Goal: Task Accomplishment & Management: Manage account settings

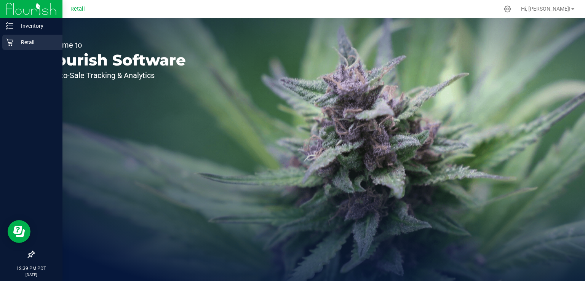
click at [6, 43] on icon at bounding box center [10, 42] width 8 height 8
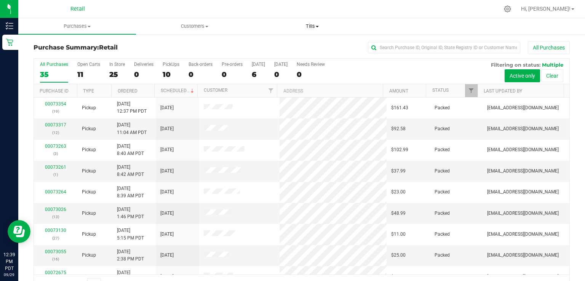
click at [316, 20] on uib-tab-heading "Tills Manage tills" at bounding box center [312, 26] width 117 height 15
click at [301, 49] on span "Manage tills" at bounding box center [278, 46] width 51 height 6
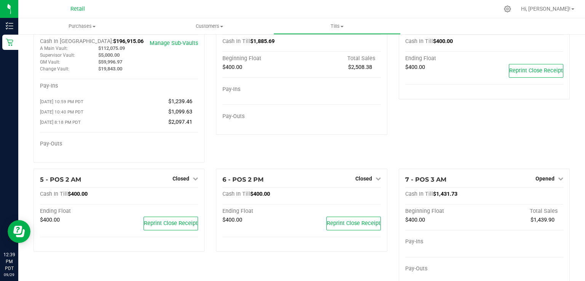
scroll to position [51, 0]
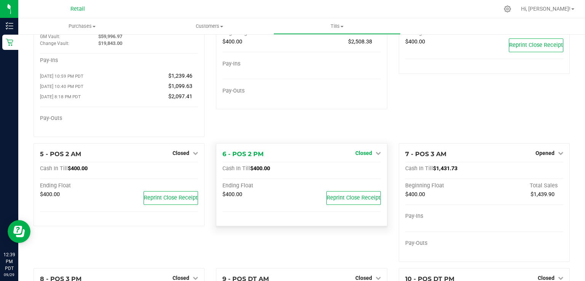
click at [355, 153] on span "Closed" at bounding box center [363, 153] width 17 height 6
click at [372, 171] on div "Open Till" at bounding box center [363, 169] width 56 height 10
click at [353, 169] on link "Open Till" at bounding box center [363, 169] width 20 height 6
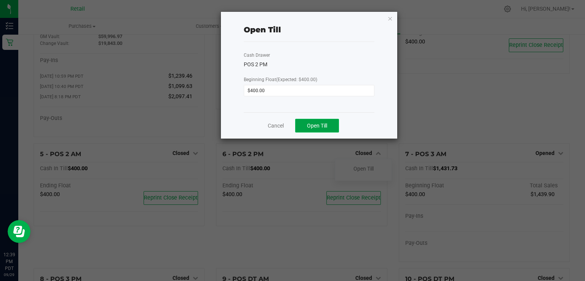
click at [326, 124] on span "Open Till" at bounding box center [317, 126] width 20 height 6
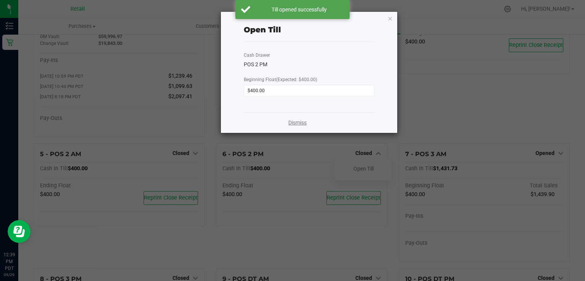
click at [305, 121] on link "Dismiss" at bounding box center [297, 123] width 18 height 8
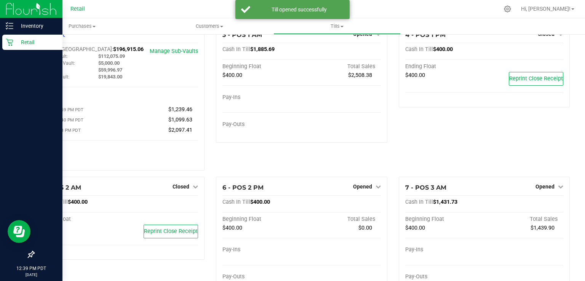
scroll to position [0, 0]
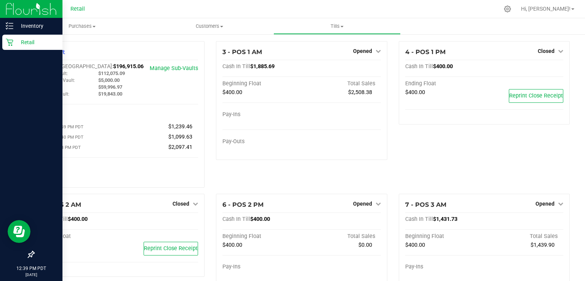
click at [9, 46] on div "Retail" at bounding box center [32, 42] width 60 height 15
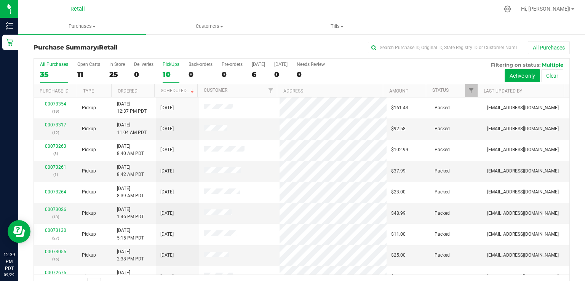
click at [175, 68] on label "PickUps 10" at bounding box center [171, 72] width 17 height 21
click at [0, 0] on input "PickUps 10" at bounding box center [0, 0] width 0 height 0
click at [168, 69] on label "PickUps 10" at bounding box center [171, 72] width 17 height 21
click at [0, 0] on input "PickUps 10" at bounding box center [0, 0] width 0 height 0
click at [170, 71] on div "12" at bounding box center [171, 74] width 17 height 9
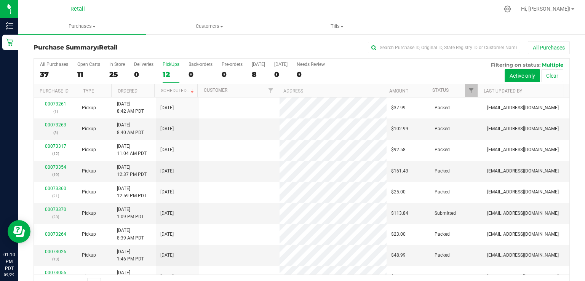
click at [0, 0] on input "PickUps 12" at bounding box center [0, 0] width 0 height 0
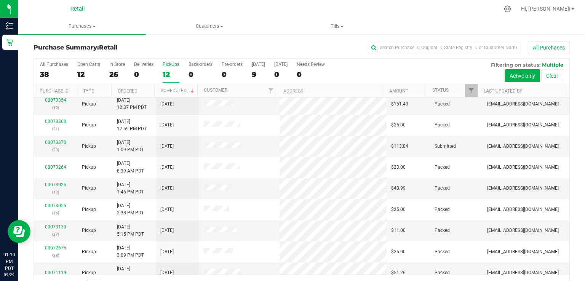
scroll to position [69, 0]
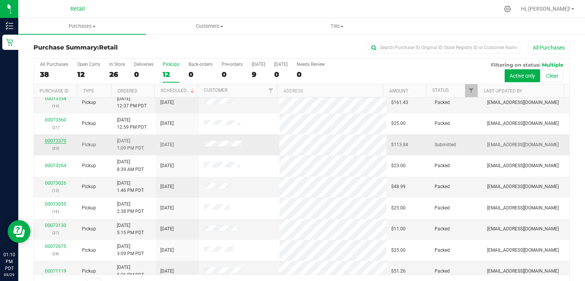
click at [53, 142] on link "00073370" at bounding box center [55, 140] width 21 height 5
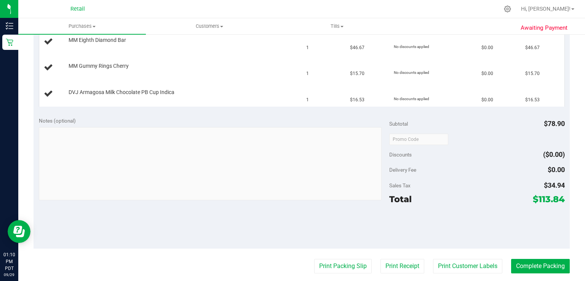
scroll to position [252, 0]
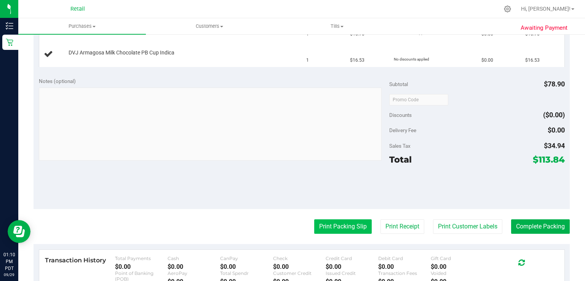
click at [336, 221] on button "Print Packing Slip" at bounding box center [343, 226] width 58 height 14
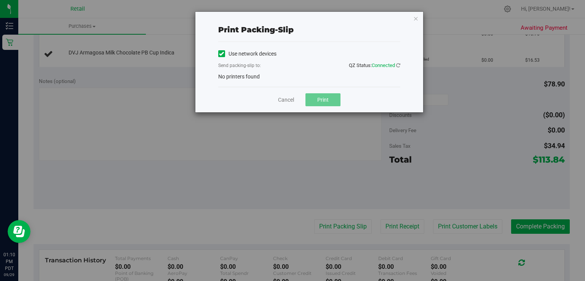
click at [222, 54] on icon at bounding box center [221, 54] width 5 height 0
click at [0, 0] on input "Use network devices" at bounding box center [0, 0] width 0 height 0
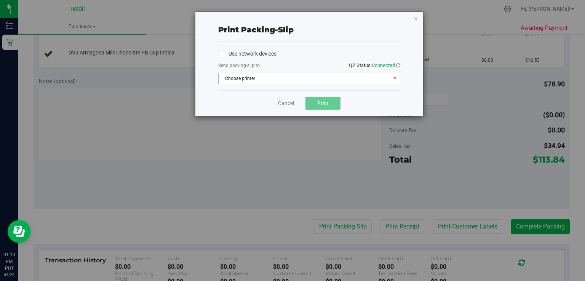
click at [259, 82] on span "Choose printer" at bounding box center [305, 78] width 172 height 11
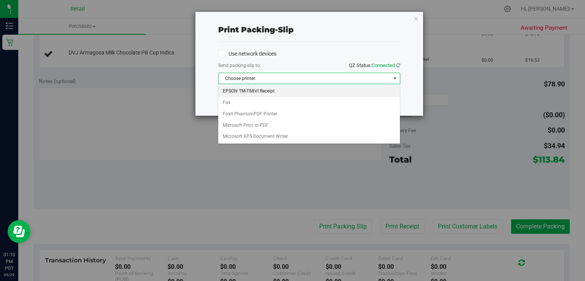
click at [264, 91] on li "EPSON TM-T88VI Receipt" at bounding box center [308, 91] width 181 height 11
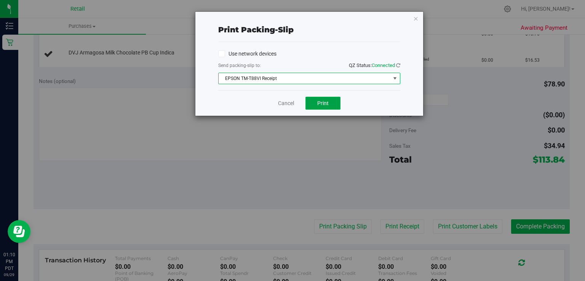
click at [323, 102] on span "Print" at bounding box center [322, 103] width 11 height 6
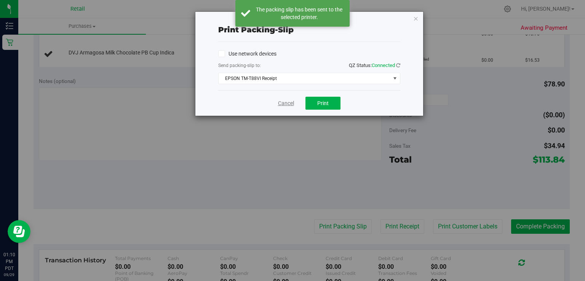
click at [278, 105] on link "Cancel" at bounding box center [286, 103] width 16 height 8
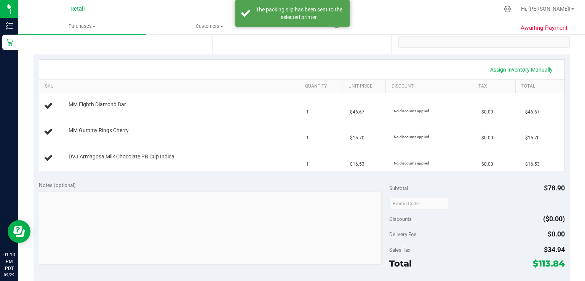
scroll to position [147, 0]
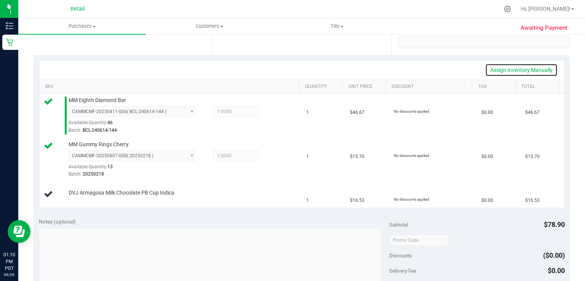
click at [521, 70] on link "Assign Inventory Manually" at bounding box center [521, 70] width 72 height 13
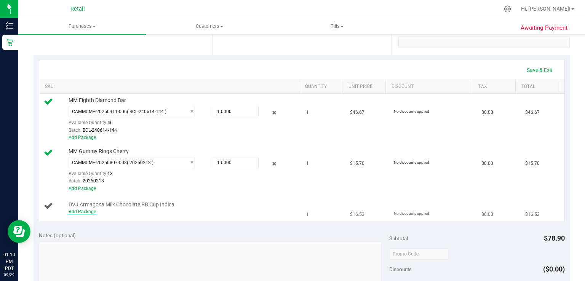
click at [86, 213] on link "Add Package" at bounding box center [82, 211] width 27 height 5
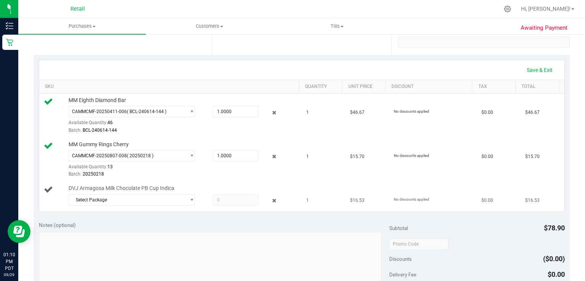
click at [237, 194] on span at bounding box center [236, 199] width 46 height 11
click at [166, 195] on span "Select Package" at bounding box center [127, 200] width 116 height 11
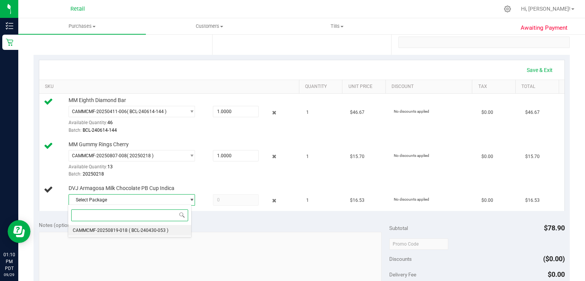
click at [142, 229] on span "( BCL-240430-053 )" at bounding box center [149, 230] width 40 height 5
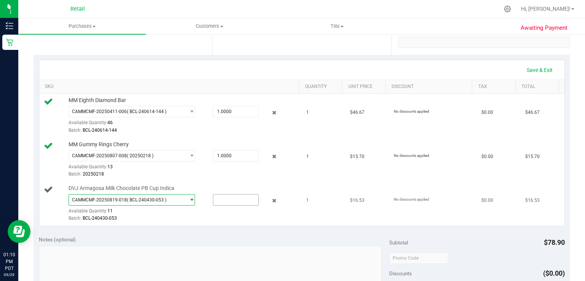
click at [221, 199] on input "text" at bounding box center [235, 200] width 45 height 11
type input "1"
click at [311, 217] on td "1" at bounding box center [324, 204] width 44 height 44
type input "1.0000"
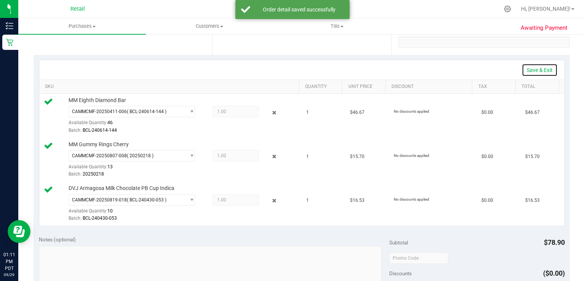
click at [538, 67] on link "Save & Exit" at bounding box center [540, 70] width 36 height 13
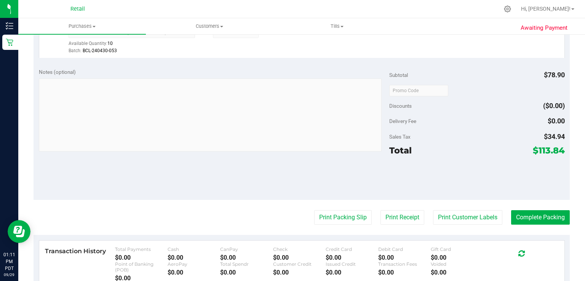
scroll to position [315, 0]
click at [555, 215] on button "Complete Packing" at bounding box center [540, 217] width 59 height 14
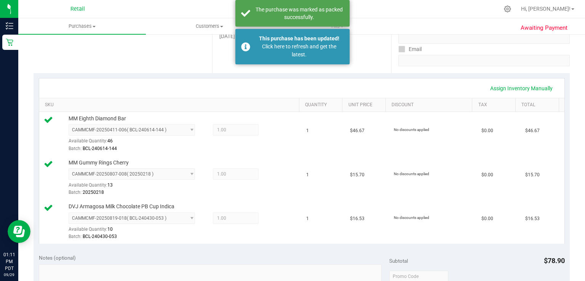
scroll to position [0, 0]
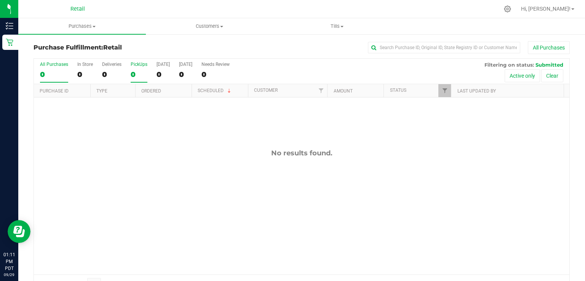
click at [134, 74] on div "0" at bounding box center [139, 74] width 17 height 9
click at [0, 0] on input "PickUps 0" at bounding box center [0, 0] width 0 height 0
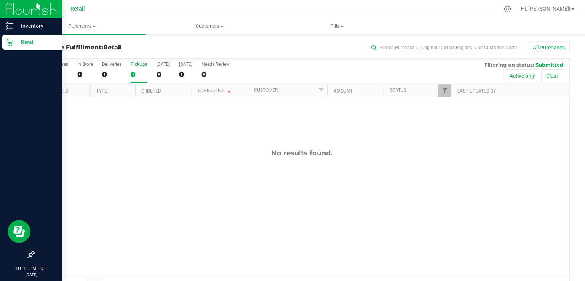
click at [11, 45] on icon at bounding box center [9, 42] width 7 height 7
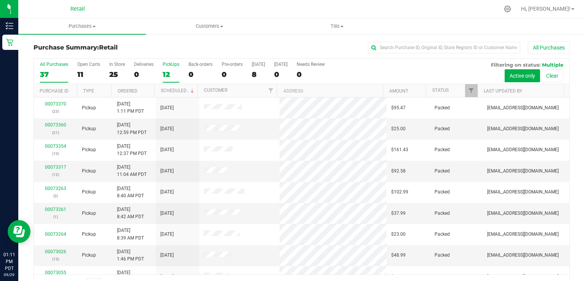
click at [175, 75] on div "12" at bounding box center [171, 74] width 17 height 9
click at [0, 0] on input "PickUps 12" at bounding box center [0, 0] width 0 height 0
click at [171, 74] on div "12" at bounding box center [171, 74] width 17 height 9
click at [0, 0] on input "PickUps 12" at bounding box center [0, 0] width 0 height 0
click at [169, 75] on div "11" at bounding box center [171, 74] width 17 height 9
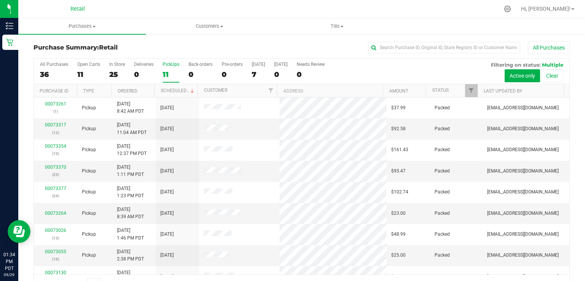
click at [0, 0] on input "PickUps 11" at bounding box center [0, 0] width 0 height 0
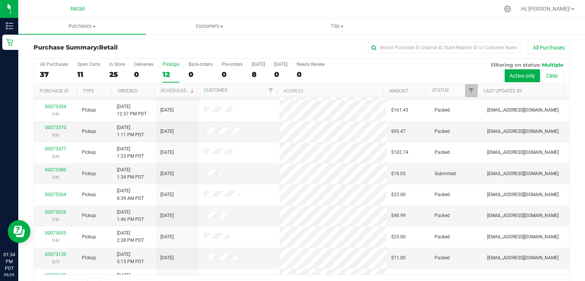
scroll to position [40, 0]
click at [53, 171] on link "00073380" at bounding box center [55, 169] width 21 height 5
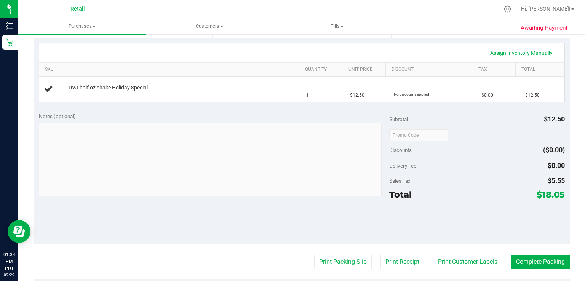
scroll to position [213, 0]
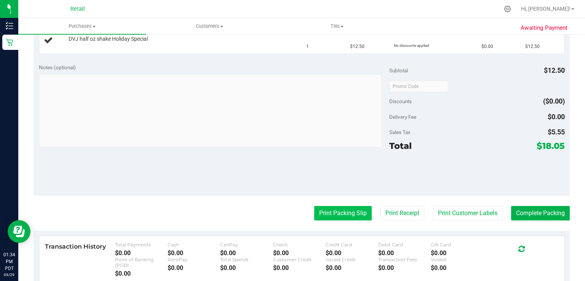
click at [334, 210] on button "Print Packing Slip" at bounding box center [343, 213] width 58 height 14
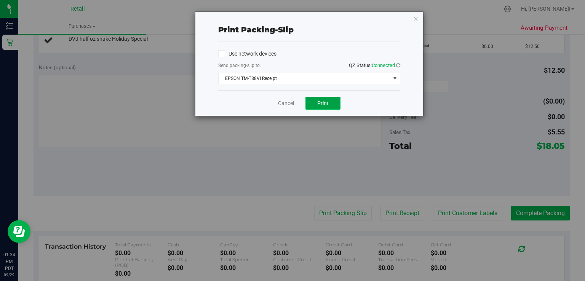
click at [325, 109] on button "Print" at bounding box center [322, 103] width 35 height 13
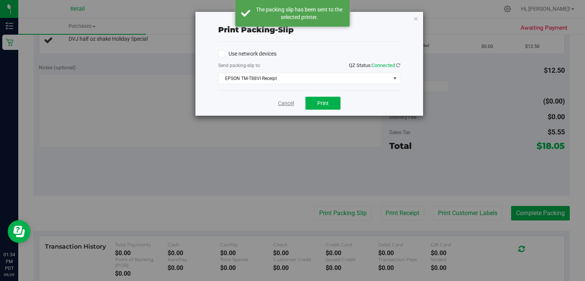
click at [285, 104] on link "Cancel" at bounding box center [286, 103] width 16 height 8
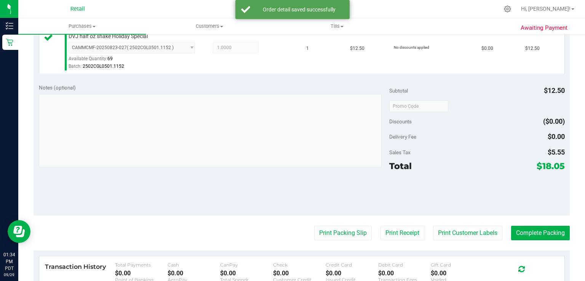
scroll to position [216, 0]
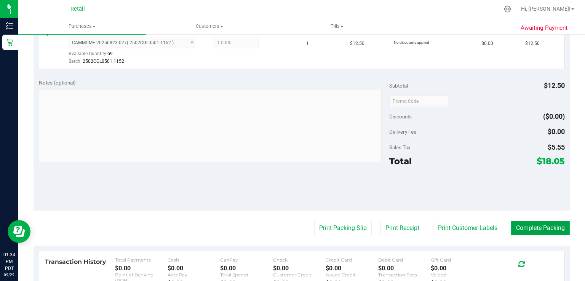
click at [536, 226] on button "Complete Packing" at bounding box center [540, 228] width 59 height 14
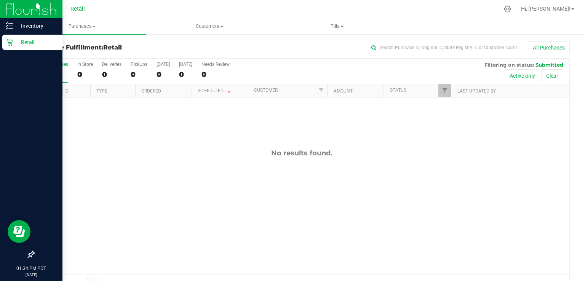
click at [12, 50] on div "Retail" at bounding box center [32, 42] width 60 height 15
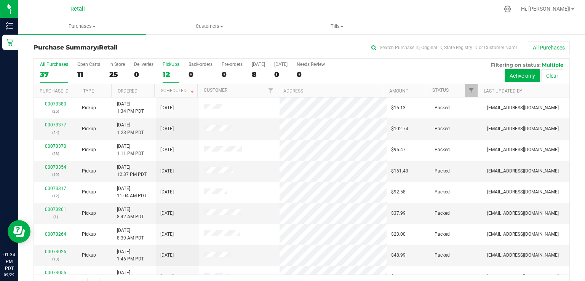
click at [168, 71] on div "12" at bounding box center [171, 74] width 17 height 9
click at [0, 0] on input "PickUps 12" at bounding box center [0, 0] width 0 height 0
click at [174, 70] on div "12" at bounding box center [171, 74] width 17 height 9
click at [0, 0] on input "PickUps 12" at bounding box center [0, 0] width 0 height 0
click at [513, 11] on div at bounding box center [507, 9] width 11 height 8
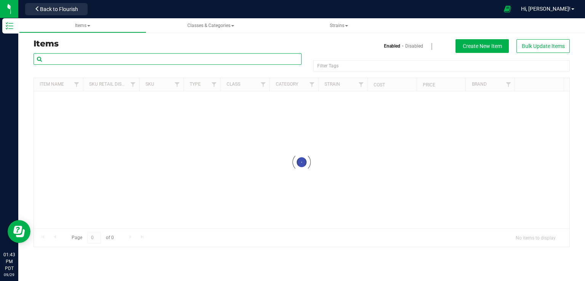
click at [110, 59] on input "text" at bounding box center [168, 58] width 268 height 11
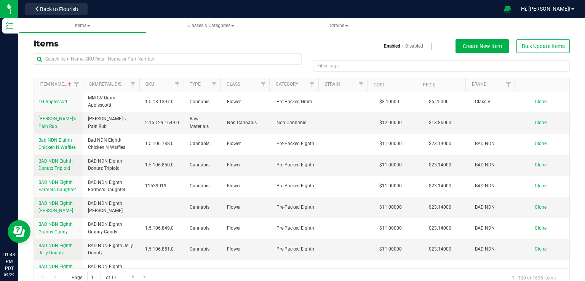
click at [180, 52] on div "Items Enabled Disabled Create New Item Bulk Update Items" at bounding box center [302, 46] width 548 height 14
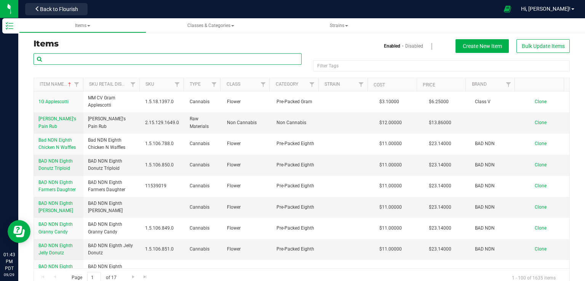
click at [180, 59] on input "text" at bounding box center [168, 58] width 268 height 11
type input "CAMMCMF-20250928-001"
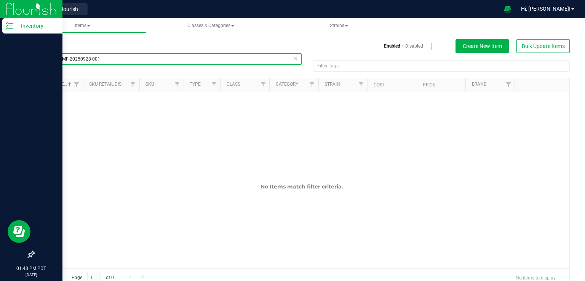
drag, startPoint x: 180, startPoint y: 59, endPoint x: 0, endPoint y: 43, distance: 180.4
click at [0, 43] on div "Inventory 01:43 PM PDT [DATE] 09/29 Retail Back to Flourish Hi, [PERSON_NAME]! …" at bounding box center [292, 140] width 585 height 281
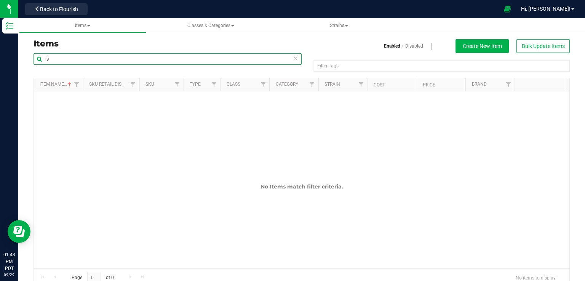
type input "i"
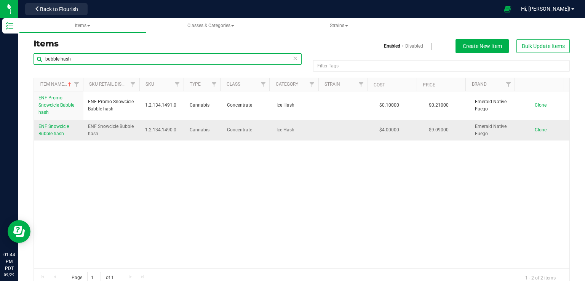
type input "bubble hash"
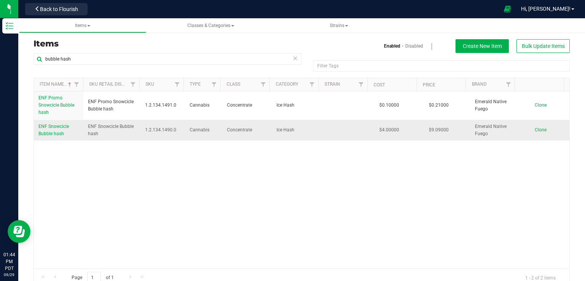
click at [59, 125] on span "ENF Snowcicle Bubble hash" at bounding box center [53, 130] width 30 height 13
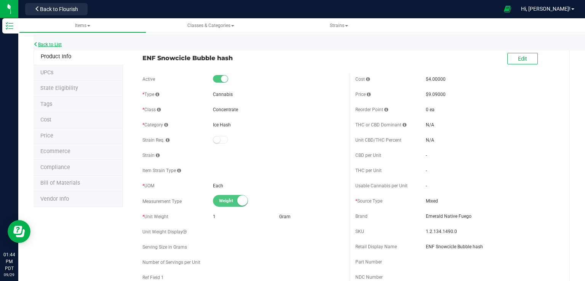
click at [62, 43] on link "Back to List" at bounding box center [48, 44] width 28 height 5
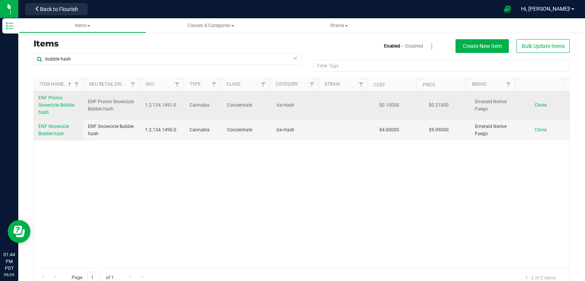
click at [61, 105] on span "ENF Promo Snowcicle Bubble hash" at bounding box center [56, 105] width 36 height 20
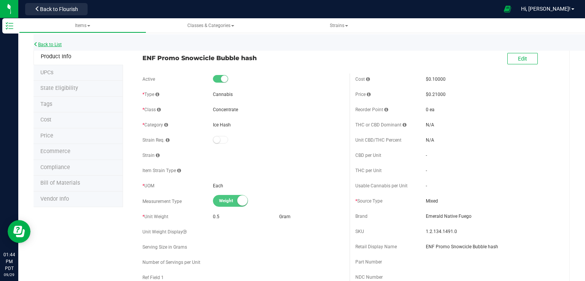
click at [53, 45] on link "Back to List" at bounding box center [48, 44] width 28 height 5
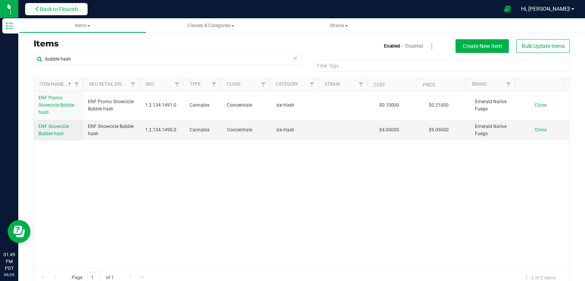
click at [62, 9] on span "Back to Flourish" at bounding box center [59, 9] width 38 height 6
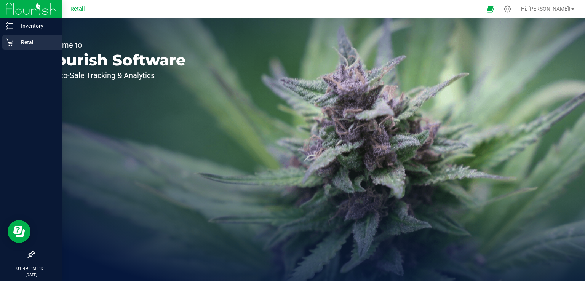
click at [13, 42] on p "Retail" at bounding box center [36, 42] width 46 height 9
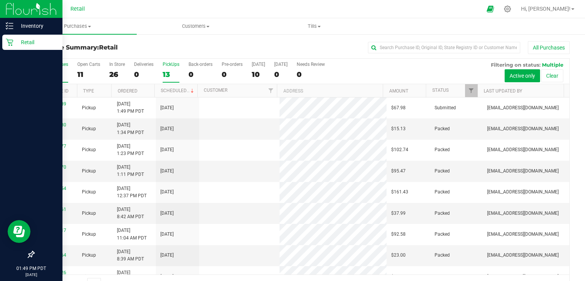
click at [166, 71] on div "13" at bounding box center [171, 74] width 17 height 9
click at [0, 0] on input "PickUps 13" at bounding box center [0, 0] width 0 height 0
click at [168, 70] on div "13" at bounding box center [171, 74] width 17 height 9
click at [0, 0] on input "PickUps 13" at bounding box center [0, 0] width 0 height 0
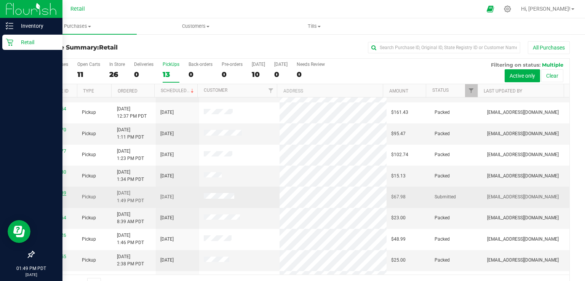
click at [61, 194] on link "00073389" at bounding box center [55, 192] width 21 height 5
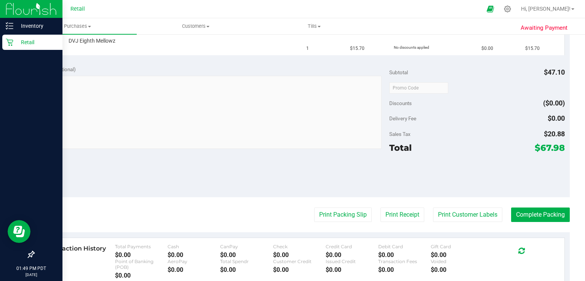
scroll to position [267, 0]
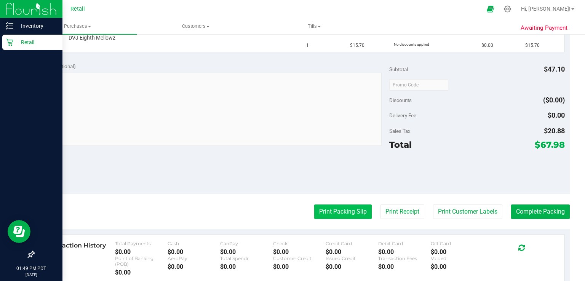
click at [344, 217] on button "Print Packing Slip" at bounding box center [343, 212] width 58 height 14
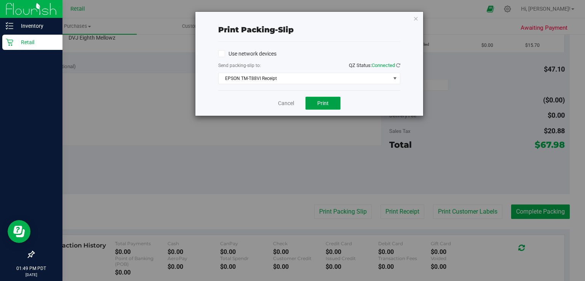
click at [329, 99] on button "Print" at bounding box center [322, 103] width 35 height 13
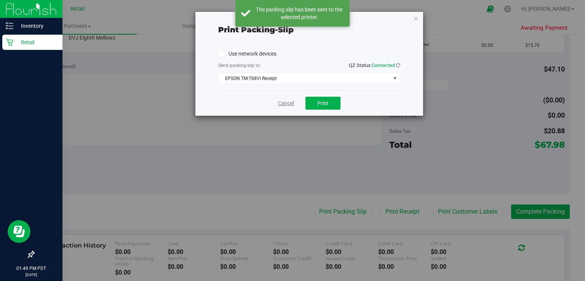
click at [283, 101] on link "Cancel" at bounding box center [286, 103] width 16 height 8
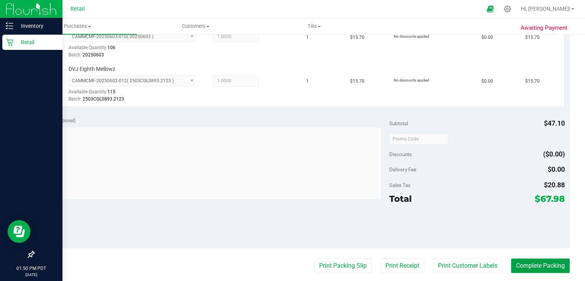
click at [543, 268] on button "Complete Packing" at bounding box center [540, 266] width 59 height 14
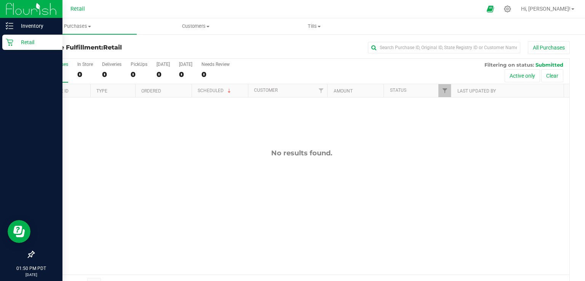
click at [14, 48] on div "Retail" at bounding box center [32, 42] width 60 height 15
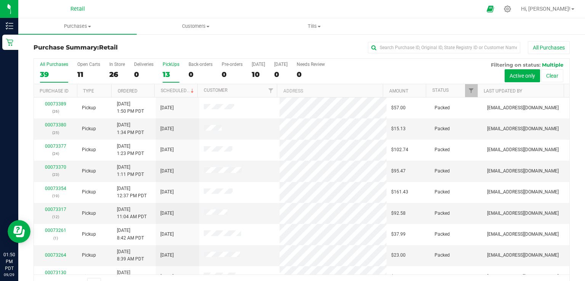
click at [172, 72] on div "13" at bounding box center [171, 74] width 17 height 9
click at [0, 0] on input "PickUps 13" at bounding box center [0, 0] width 0 height 0
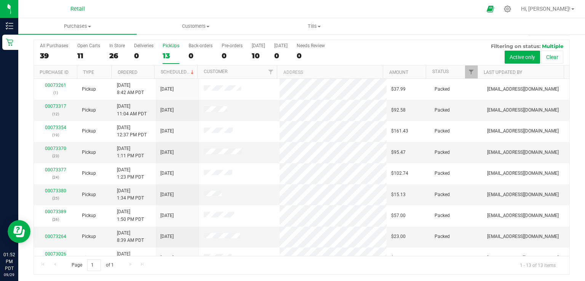
click at [179, 56] on div "13" at bounding box center [171, 55] width 17 height 9
click at [0, 0] on input "PickUps 13" at bounding box center [0, 0] width 0 height 0
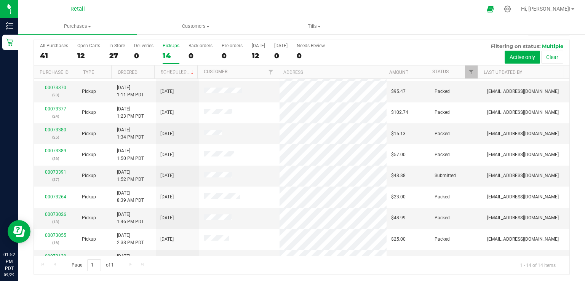
scroll to position [56, 0]
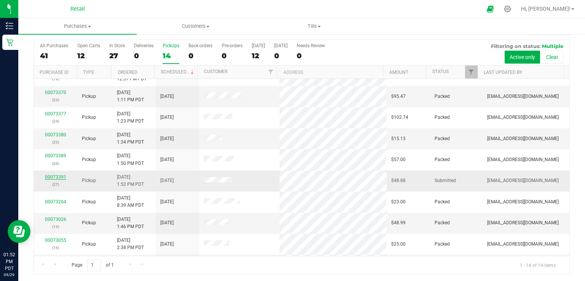
click at [58, 176] on link "00073391" at bounding box center [55, 176] width 21 height 5
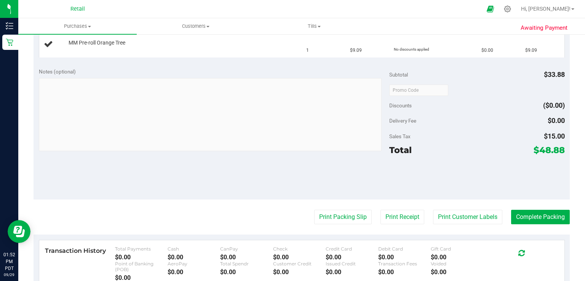
scroll to position [237, 0]
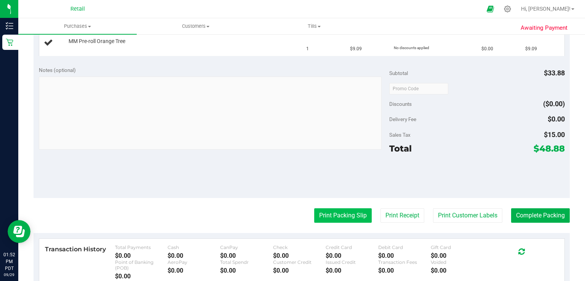
click at [333, 215] on button "Print Packing Slip" at bounding box center [343, 215] width 58 height 14
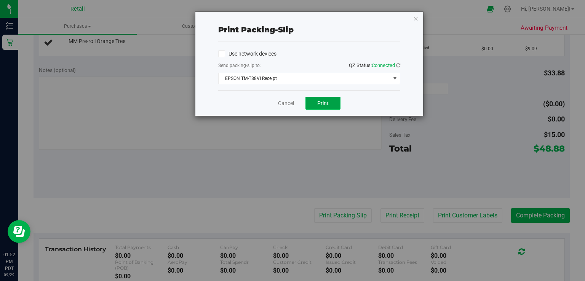
click at [323, 103] on span "Print" at bounding box center [322, 103] width 11 height 6
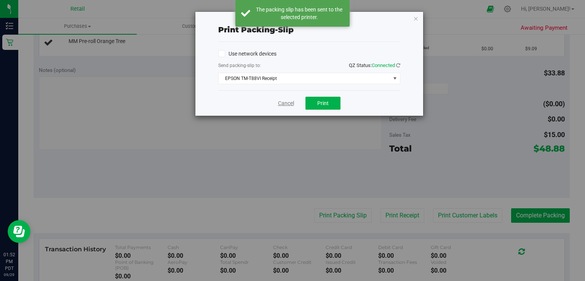
click at [289, 105] on link "Cancel" at bounding box center [286, 103] width 16 height 8
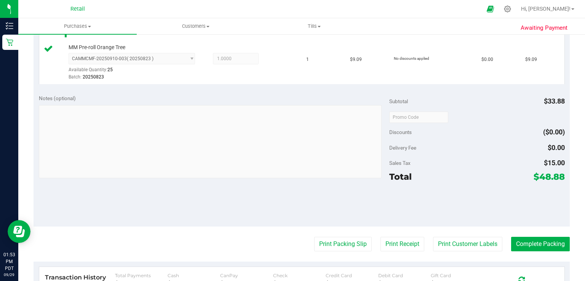
scroll to position [257, 0]
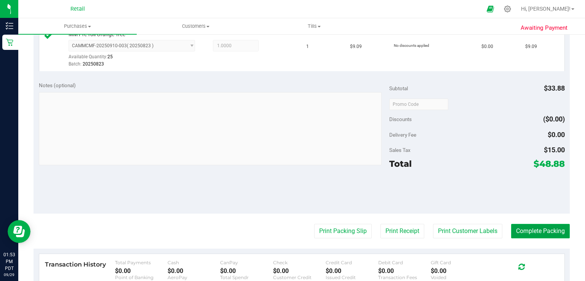
click at [546, 235] on button "Complete Packing" at bounding box center [540, 231] width 59 height 14
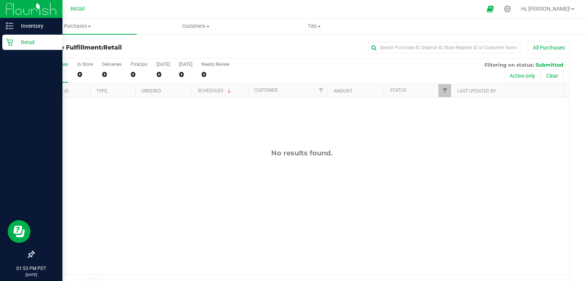
click at [12, 43] on icon at bounding box center [9, 42] width 7 height 7
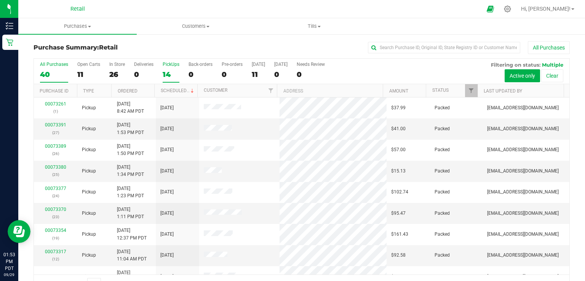
click at [175, 73] on div "14" at bounding box center [171, 74] width 17 height 9
click at [0, 0] on input "PickUps 14" at bounding box center [0, 0] width 0 height 0
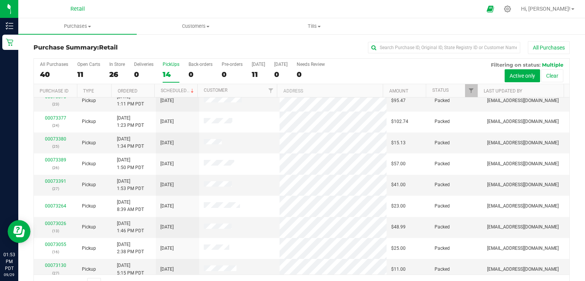
scroll to position [117, 0]
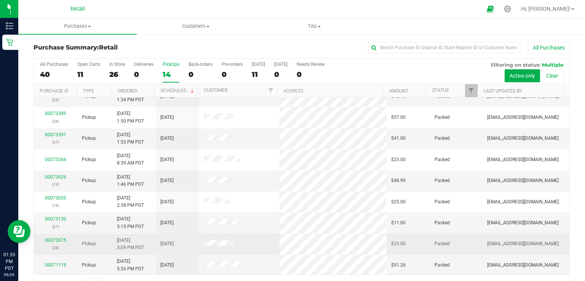
click at [452, 237] on td "Packed" at bounding box center [456, 244] width 52 height 21
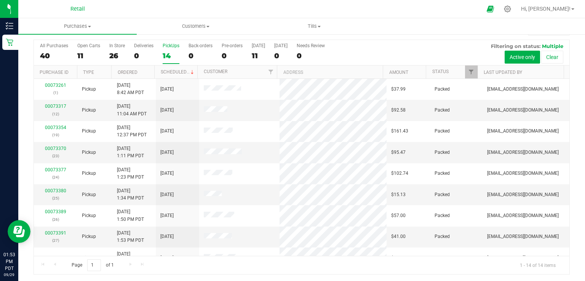
scroll to position [0, 0]
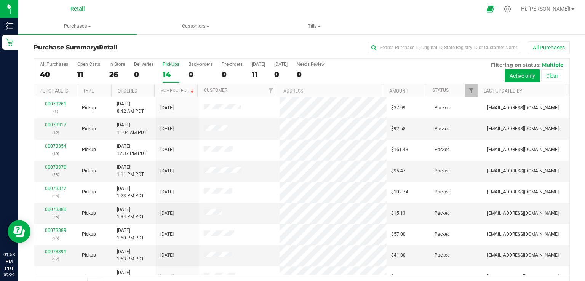
click at [168, 74] on div "14" at bounding box center [171, 74] width 17 height 9
click at [0, 0] on input "PickUps 14" at bounding box center [0, 0] width 0 height 0
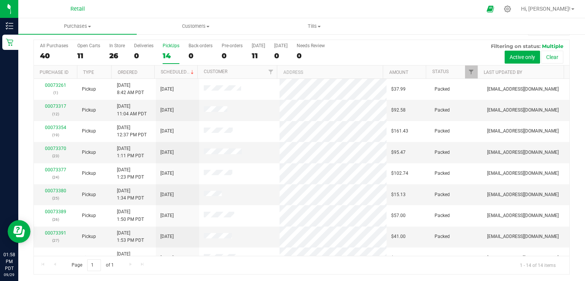
click at [171, 50] on label "PickUps 14" at bounding box center [171, 53] width 17 height 21
click at [0, 0] on input "PickUps 14" at bounding box center [0, 0] width 0 height 0
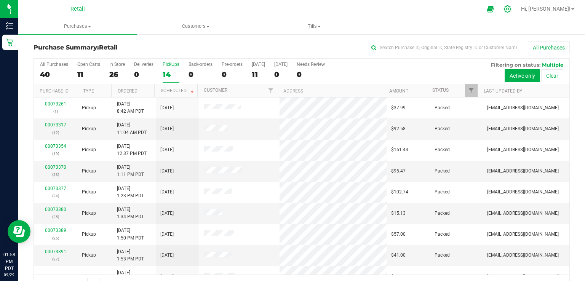
click at [513, 8] on div at bounding box center [507, 9] width 11 height 8
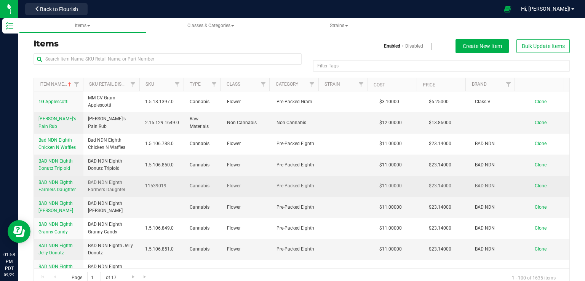
scroll to position [13, 0]
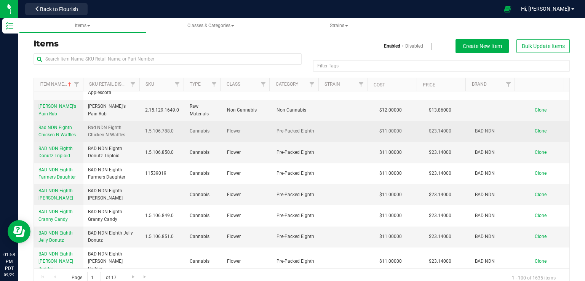
click at [39, 134] on span "Bad NDN Eighth Chicken N Waffles" at bounding box center [56, 131] width 37 height 13
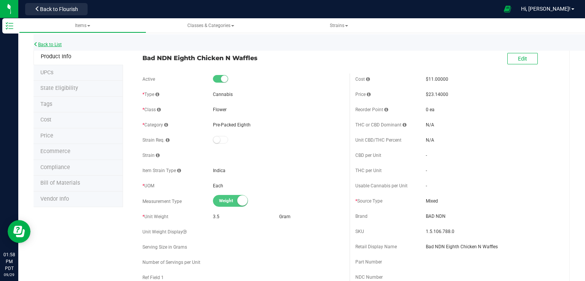
click at [43, 42] on link "Back to List" at bounding box center [48, 44] width 28 height 5
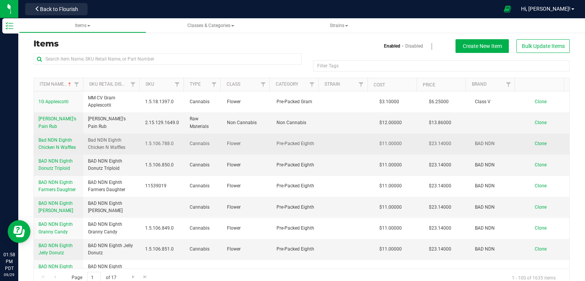
scroll to position [13, 0]
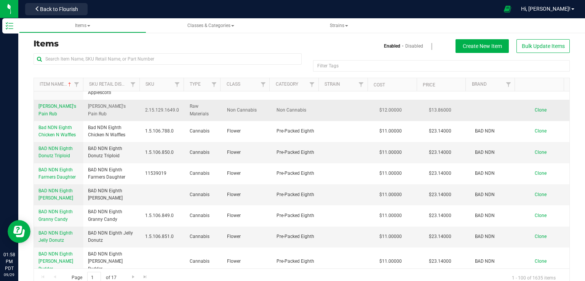
click at [60, 105] on span "[PERSON_NAME]'s Pain Rub" at bounding box center [57, 110] width 38 height 13
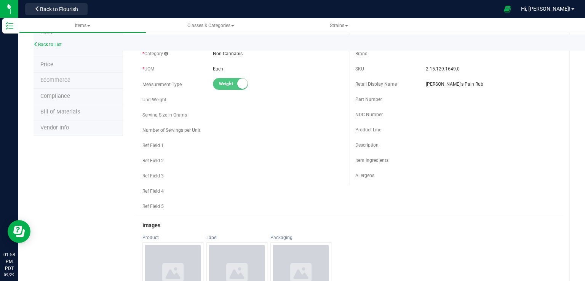
scroll to position [25, 0]
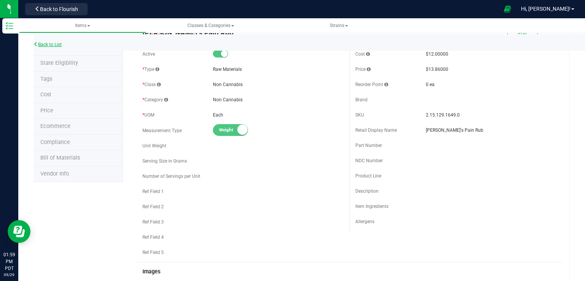
click at [47, 47] on link "Back to List" at bounding box center [48, 44] width 28 height 5
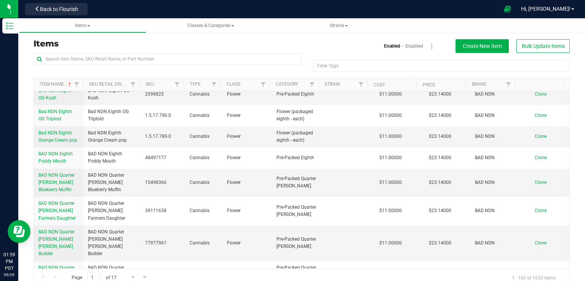
scroll to position [165, 0]
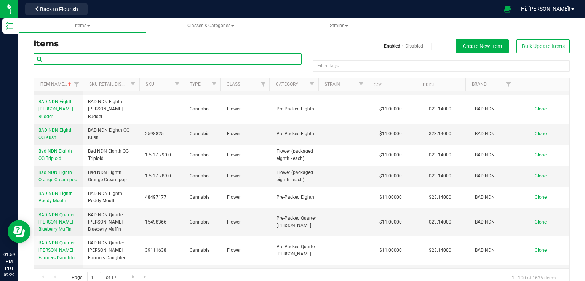
click at [104, 64] on input "text" at bounding box center [168, 58] width 268 height 11
type input "s"
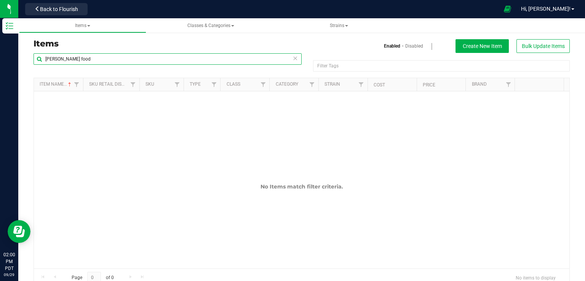
click at [59, 56] on input "[PERSON_NAME] food" at bounding box center [168, 58] width 268 height 11
type input "dog food"
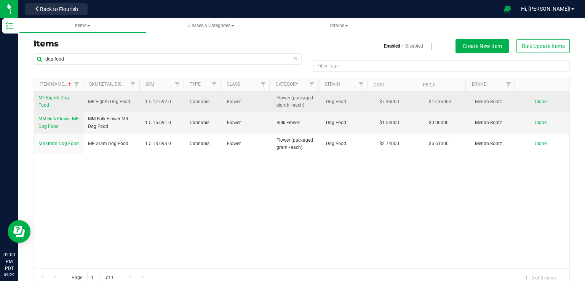
click at [49, 99] on span "MF Eighth Dog Food" at bounding box center [53, 101] width 30 height 13
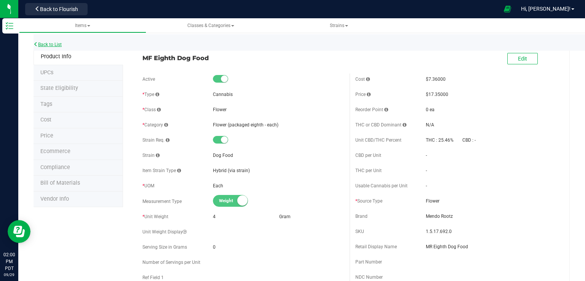
click at [60, 43] on link "Back to List" at bounding box center [48, 44] width 28 height 5
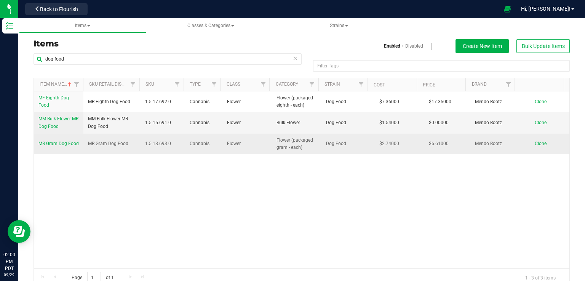
click at [42, 143] on link "MR Gram Dog Food" at bounding box center [58, 143] width 40 height 7
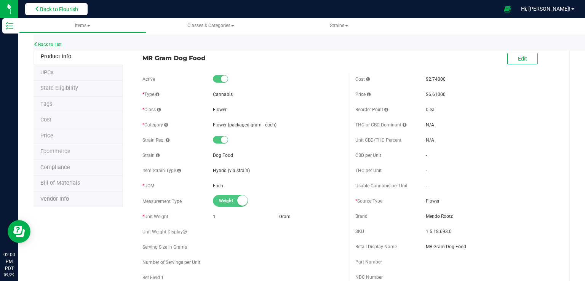
click at [49, 11] on span "Back to Flourish" at bounding box center [59, 9] width 38 height 6
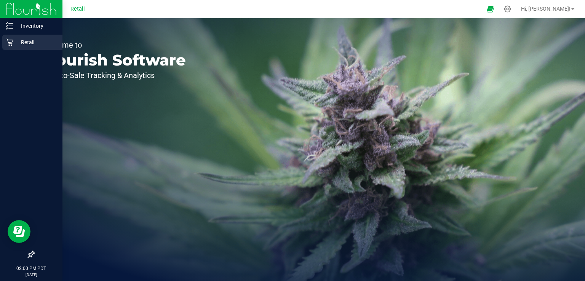
click at [17, 44] on p "Retail" at bounding box center [36, 42] width 46 height 9
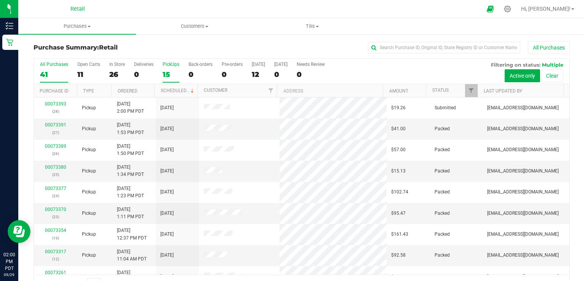
click at [164, 70] on div "15" at bounding box center [171, 74] width 17 height 9
click at [0, 0] on input "PickUps 15" at bounding box center [0, 0] width 0 height 0
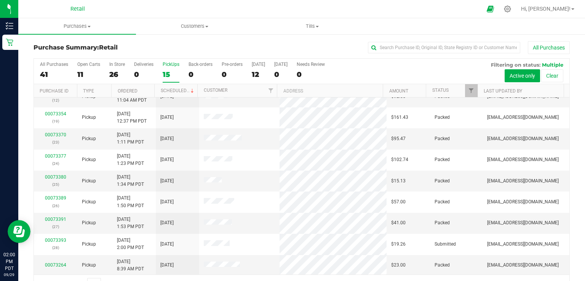
scroll to position [63, 0]
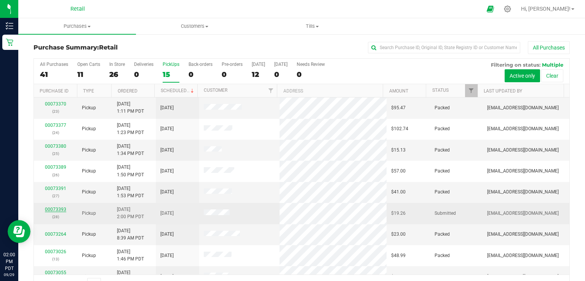
click at [56, 207] on link "00073393" at bounding box center [55, 209] width 21 height 5
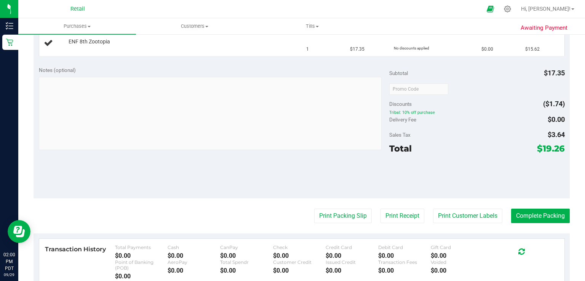
scroll to position [216, 0]
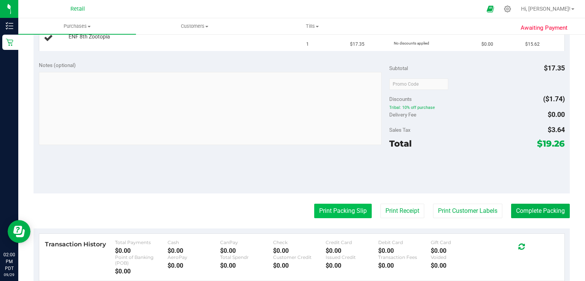
click at [350, 214] on button "Print Packing Slip" at bounding box center [343, 211] width 58 height 14
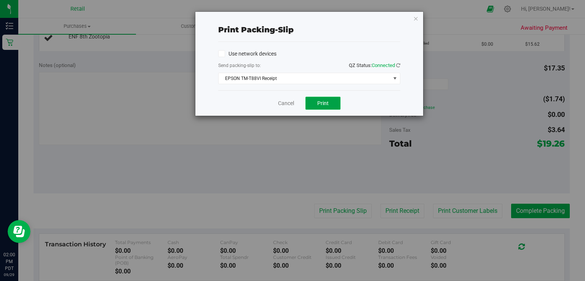
click at [324, 106] on button "Print" at bounding box center [322, 103] width 35 height 13
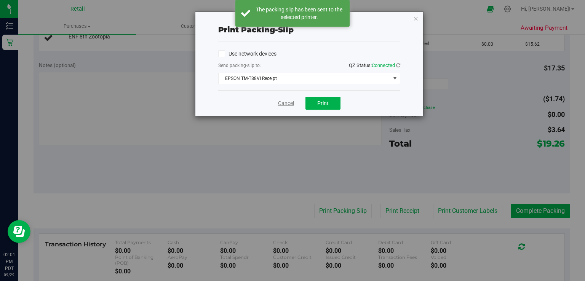
click at [289, 103] on link "Cancel" at bounding box center [286, 103] width 16 height 8
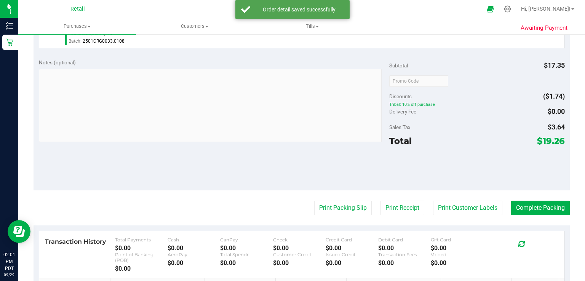
scroll to position [237, 0]
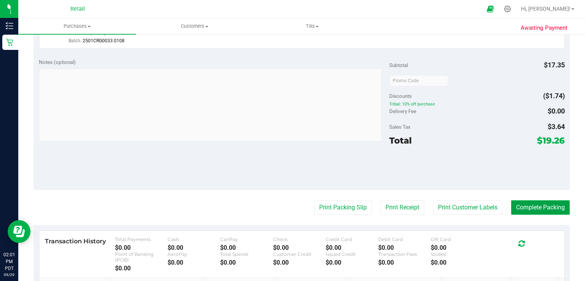
click at [545, 207] on button "Complete Packing" at bounding box center [540, 207] width 59 height 14
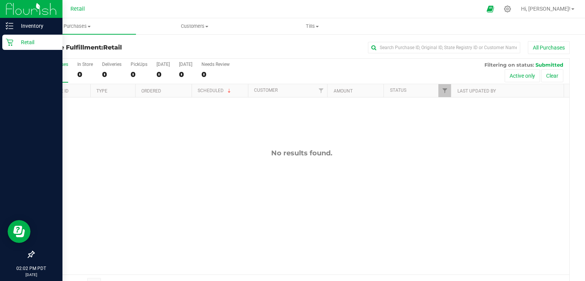
click at [13, 50] on div "Retail" at bounding box center [32, 42] width 60 height 15
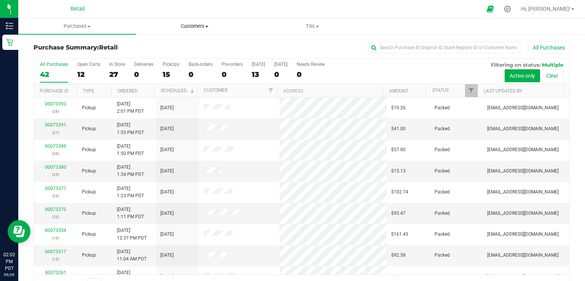
click at [197, 27] on span "Customers" at bounding box center [194, 26] width 117 height 7
click at [171, 48] on span "All customers" at bounding box center [163, 46] width 55 height 6
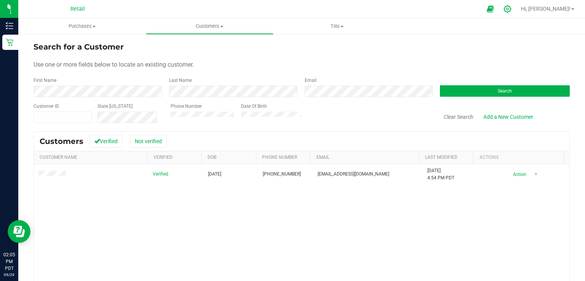
click at [513, 10] on div at bounding box center [507, 9] width 11 height 8
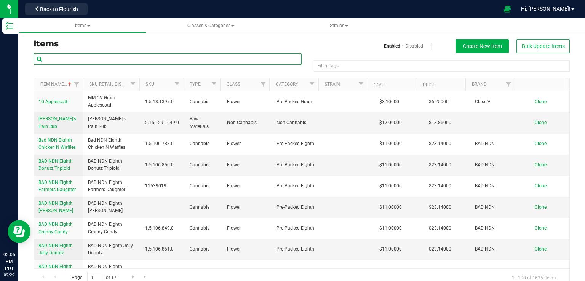
click at [144, 56] on input "text" at bounding box center [168, 58] width 268 height 11
type input "dog food"
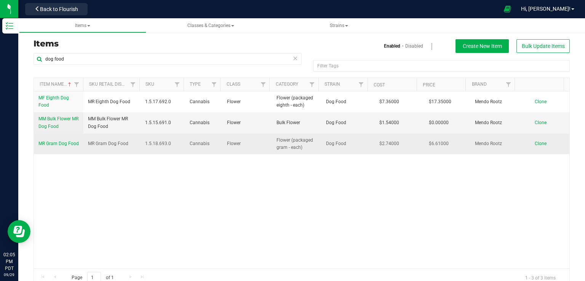
click at [48, 141] on span "MR Gram Dog Food" at bounding box center [58, 143] width 40 height 5
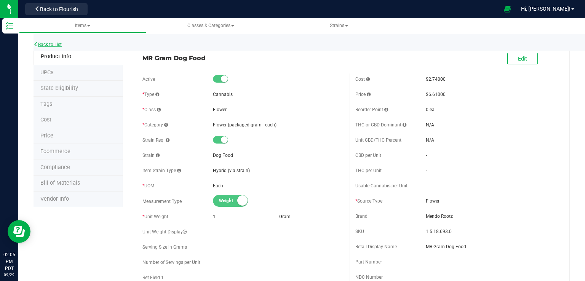
click at [48, 45] on link "Back to List" at bounding box center [48, 44] width 28 height 5
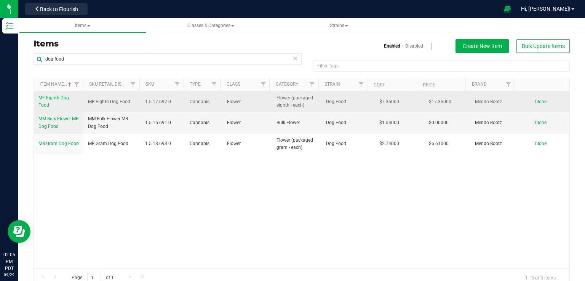
click at [44, 99] on span "MF Eighth Dog Food" at bounding box center [53, 101] width 30 height 13
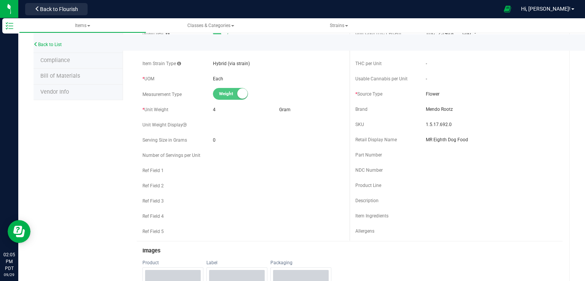
scroll to position [101, 0]
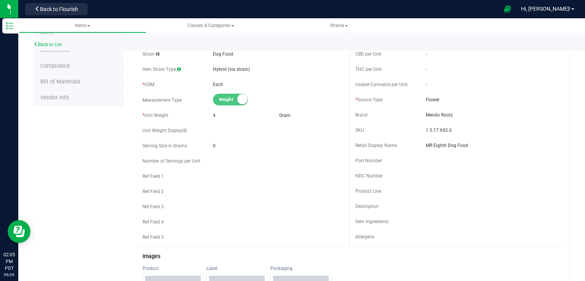
click at [177, 68] on span at bounding box center [179, 69] width 4 height 5
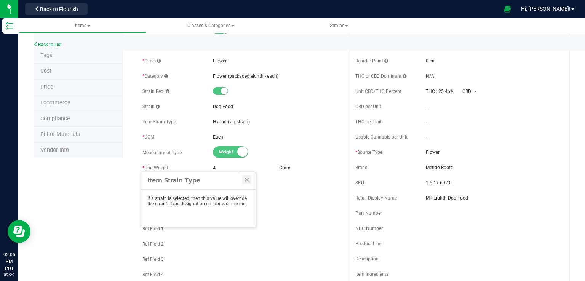
scroll to position [38, 0]
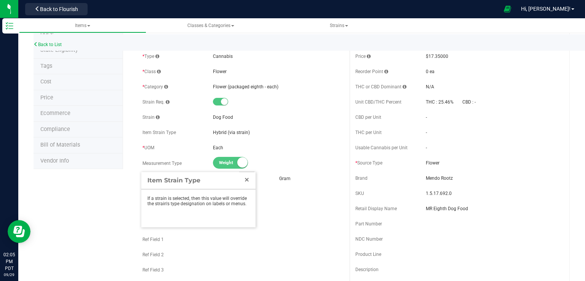
click at [245, 181] on link "Close" at bounding box center [246, 179] width 9 height 9
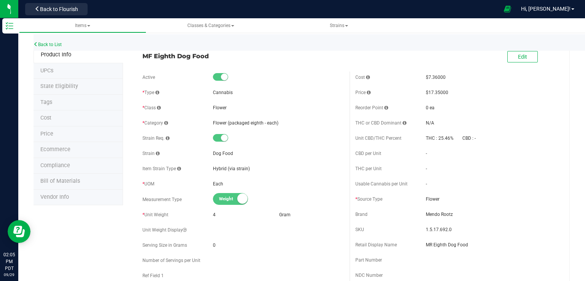
scroll to position [0, 0]
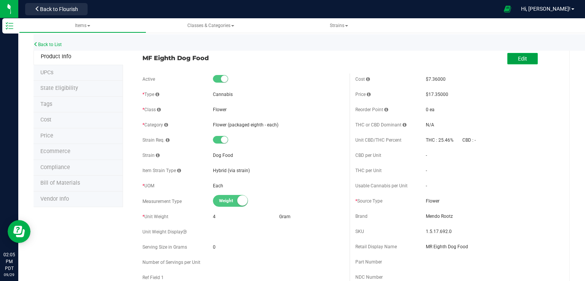
click at [518, 58] on span "Edit" at bounding box center [522, 59] width 9 height 6
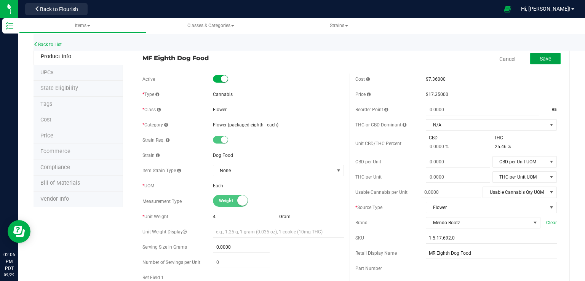
click at [541, 58] on span "Save" at bounding box center [545, 59] width 11 height 6
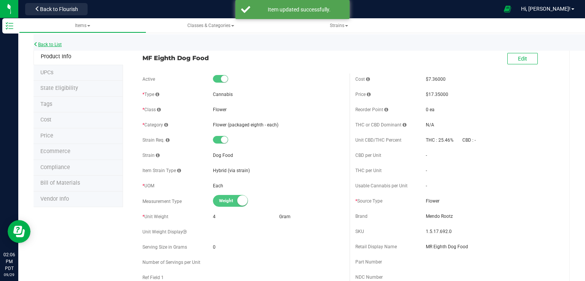
click at [60, 45] on link "Back to List" at bounding box center [48, 44] width 28 height 5
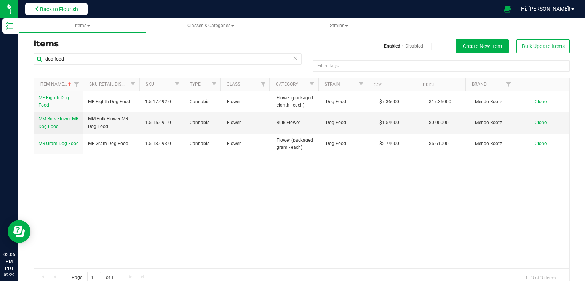
click at [66, 9] on span "Back to Flourish" at bounding box center [59, 9] width 38 height 6
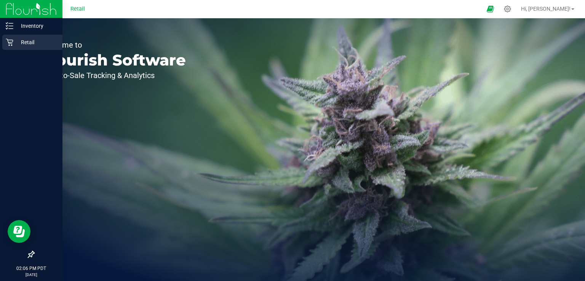
click at [35, 39] on p "Retail" at bounding box center [36, 42] width 46 height 9
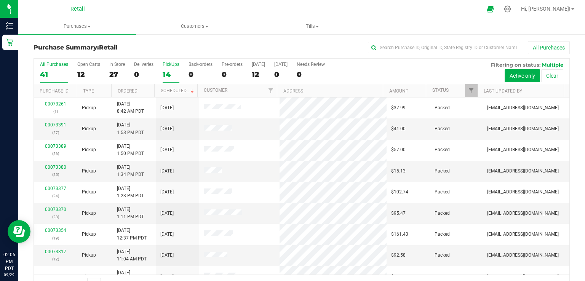
click at [174, 75] on div "14" at bounding box center [171, 74] width 17 height 9
click at [0, 0] on input "PickUps 14" at bounding box center [0, 0] width 0 height 0
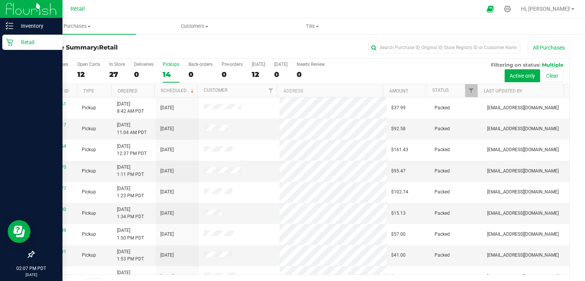
click at [8, 45] on icon at bounding box center [10, 42] width 8 height 8
click at [40, 40] on p "Retail" at bounding box center [36, 42] width 46 height 9
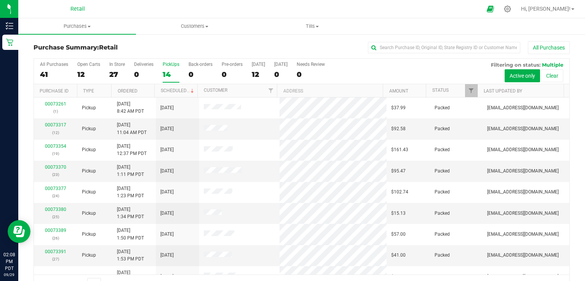
click at [252, 11] on div at bounding box center [308, 9] width 345 height 15
click at [163, 72] on div "14" at bounding box center [171, 74] width 17 height 9
click at [0, 0] on input "PickUps 14" at bounding box center [0, 0] width 0 height 0
click at [165, 77] on div "13" at bounding box center [171, 74] width 17 height 9
click at [0, 0] on input "PickUps 13" at bounding box center [0, 0] width 0 height 0
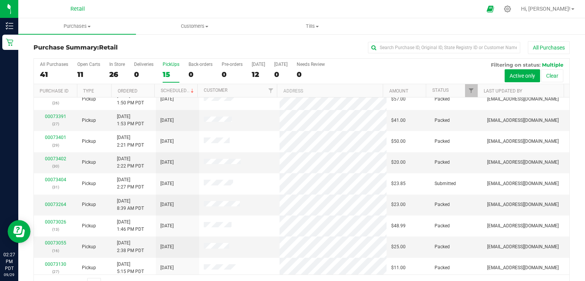
scroll to position [138, 0]
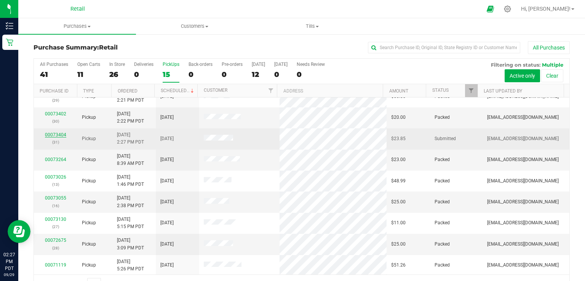
click at [51, 135] on link "00073404" at bounding box center [55, 134] width 21 height 5
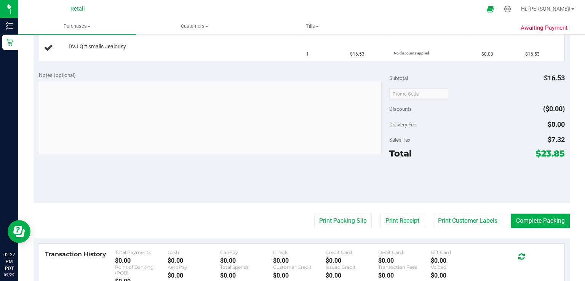
scroll to position [229, 0]
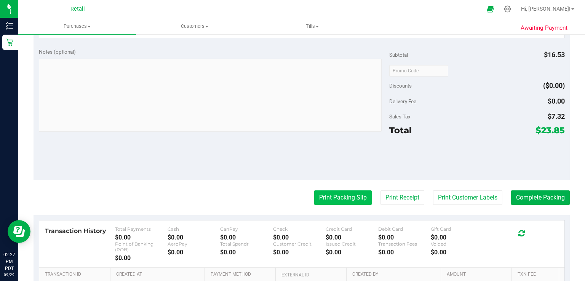
click at [328, 200] on button "Print Packing Slip" at bounding box center [343, 197] width 58 height 14
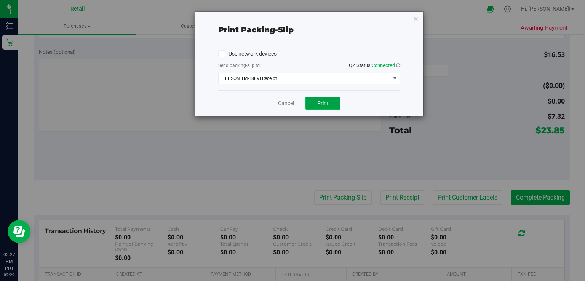
click at [316, 108] on button "Print" at bounding box center [322, 103] width 35 height 13
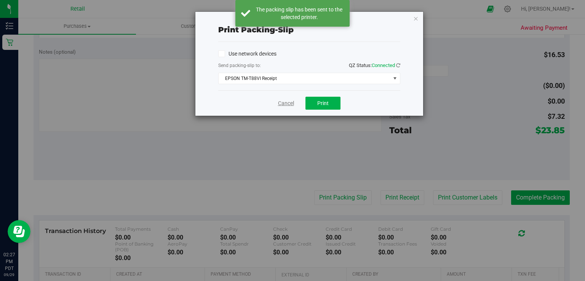
click at [289, 105] on link "Cancel" at bounding box center [286, 103] width 16 height 8
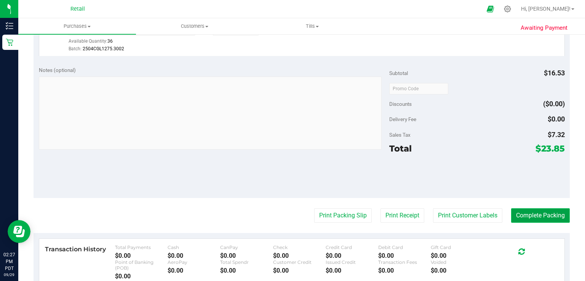
click at [529, 213] on button "Complete Packing" at bounding box center [540, 215] width 59 height 14
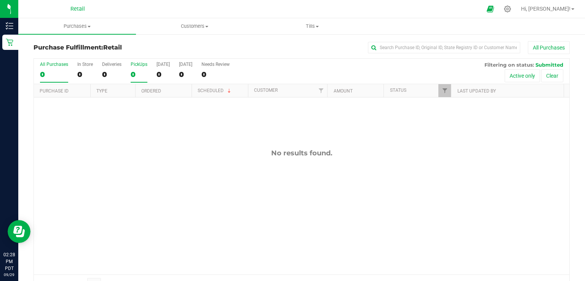
click at [133, 73] on div "0" at bounding box center [139, 74] width 17 height 9
click at [0, 0] on input "PickUps 0" at bounding box center [0, 0] width 0 height 0
click at [146, 67] on div "PickUps" at bounding box center [139, 64] width 17 height 5
click at [0, 0] on input "PickUps 0" at bounding box center [0, 0] width 0 height 0
click at [132, 75] on div "0" at bounding box center [139, 74] width 17 height 9
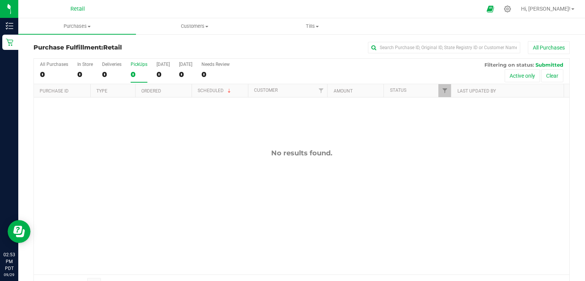
click at [0, 0] on input "PickUps 0" at bounding box center [0, 0] width 0 height 0
click at [131, 87] on th "Type" at bounding box center [112, 90] width 45 height 13
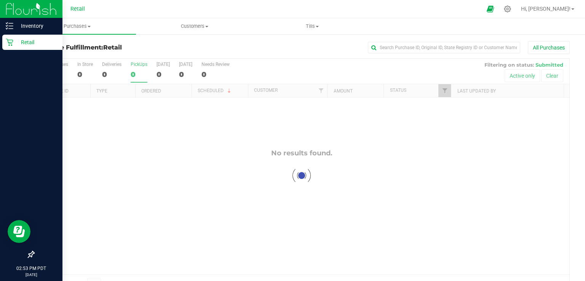
click at [12, 44] on icon at bounding box center [10, 42] width 8 height 8
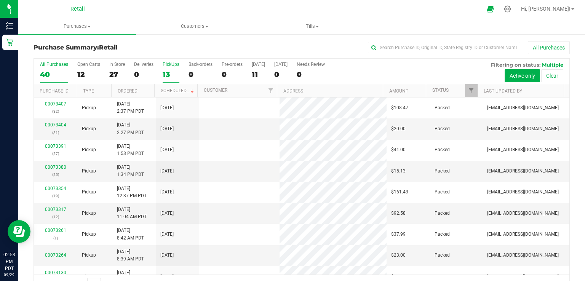
click at [166, 75] on div "13" at bounding box center [171, 74] width 17 height 9
click at [0, 0] on input "PickUps 13" at bounding box center [0, 0] width 0 height 0
click at [165, 69] on label "PickUps 13" at bounding box center [171, 72] width 17 height 21
click at [0, 0] on input "PickUps 13" at bounding box center [0, 0] width 0 height 0
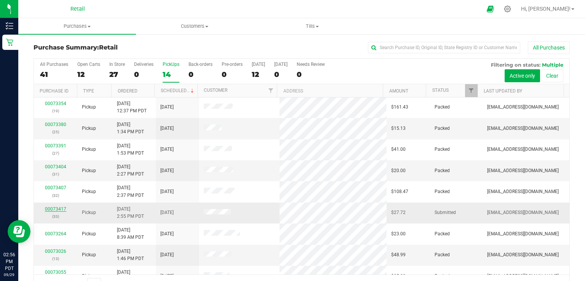
click at [60, 208] on link "00073417" at bounding box center [55, 208] width 21 height 5
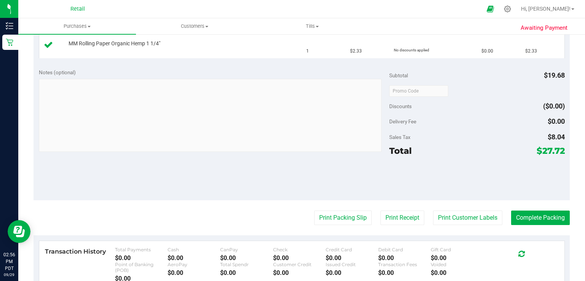
scroll to position [241, 0]
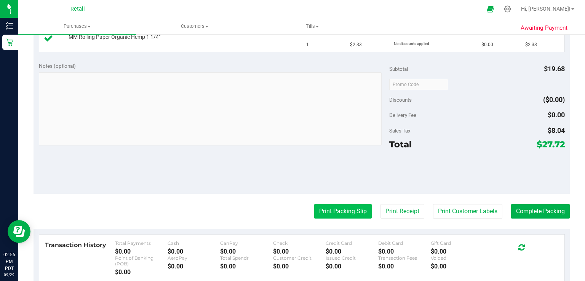
click at [337, 209] on button "Print Packing Slip" at bounding box center [343, 211] width 58 height 14
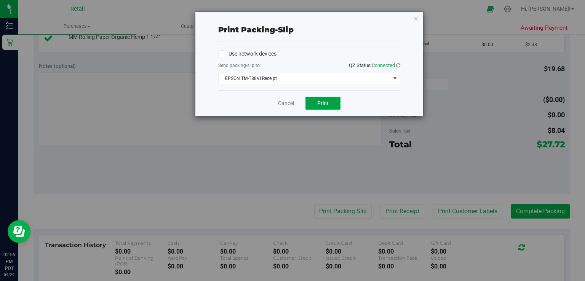
click at [325, 102] on span "Print" at bounding box center [322, 103] width 11 height 6
click at [282, 105] on link "Cancel" at bounding box center [286, 103] width 16 height 8
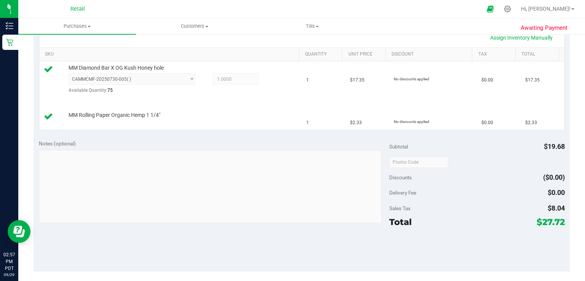
scroll to position [272, 0]
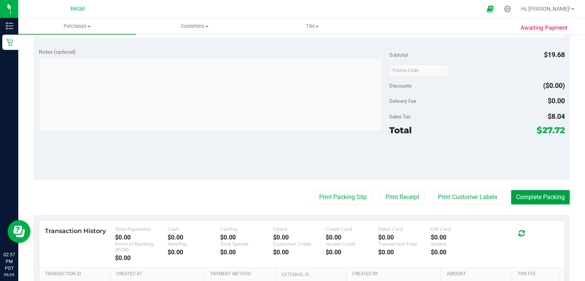
click at [528, 195] on button "Complete Packing" at bounding box center [540, 197] width 59 height 14
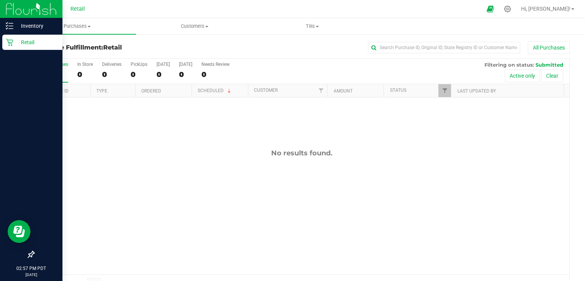
click at [11, 49] on div "Retail" at bounding box center [32, 42] width 60 height 15
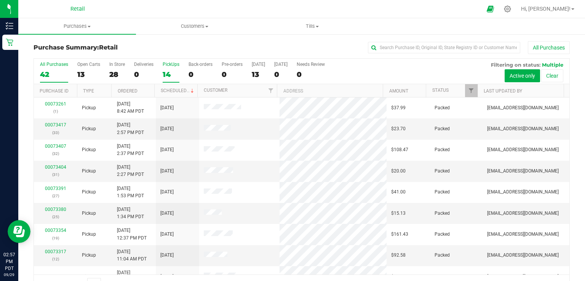
click at [170, 73] on div "14" at bounding box center [171, 74] width 17 height 9
click at [0, 0] on input "PickUps 14" at bounding box center [0, 0] width 0 height 0
click at [169, 72] on div "14" at bounding box center [171, 74] width 17 height 9
click at [0, 0] on input "PickUps 14" at bounding box center [0, 0] width 0 height 0
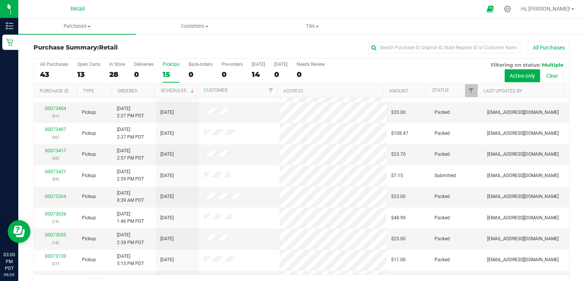
scroll to position [109, 0]
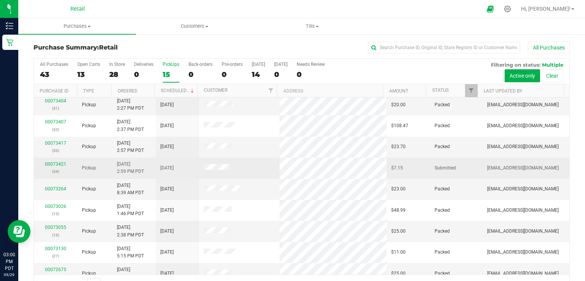
click at [59, 166] on div "00073421 (34)" at bounding box center [55, 168] width 34 height 14
click at [53, 163] on link "00073421" at bounding box center [55, 163] width 21 height 5
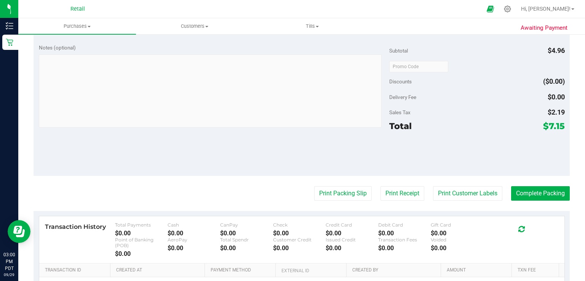
scroll to position [244, 0]
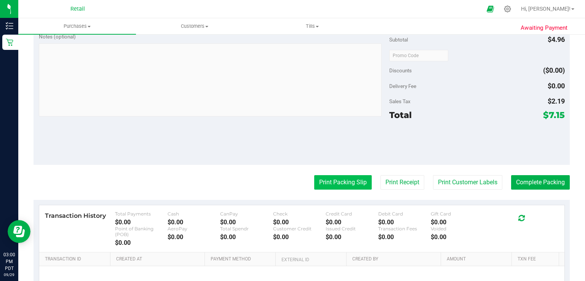
click at [342, 182] on button "Print Packing Slip" at bounding box center [343, 182] width 58 height 14
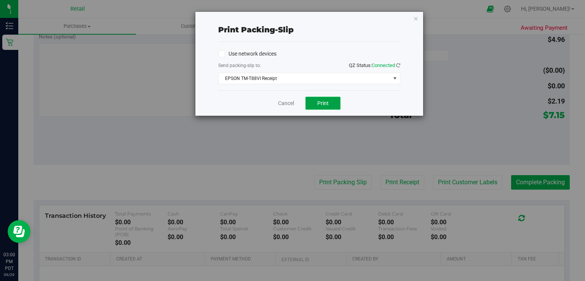
click at [320, 102] on span "Print" at bounding box center [322, 103] width 11 height 6
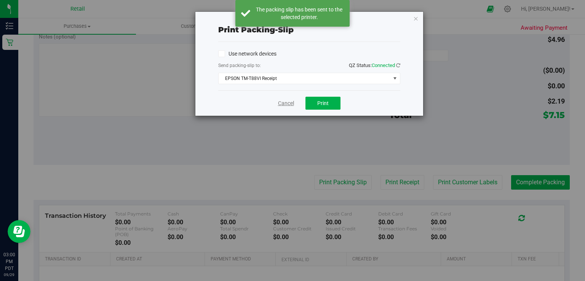
click at [288, 105] on link "Cancel" at bounding box center [286, 103] width 16 height 8
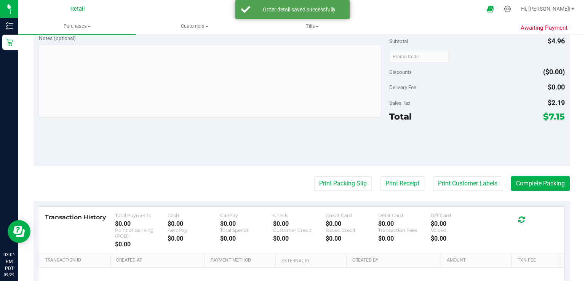
scroll to position [264, 0]
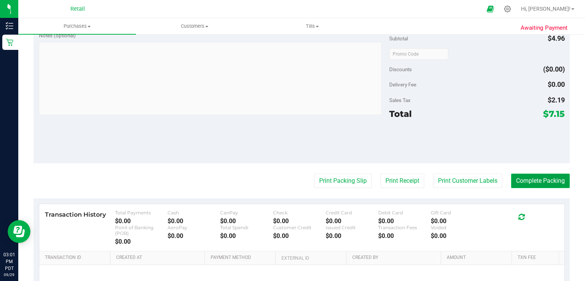
click at [543, 181] on button "Complete Packing" at bounding box center [540, 181] width 59 height 14
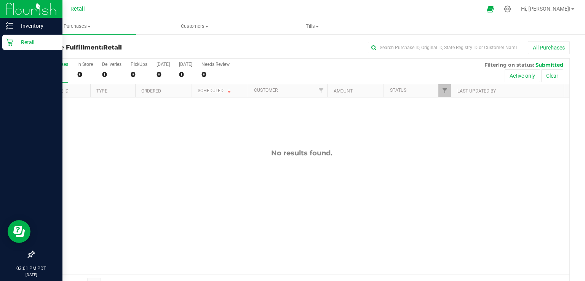
click at [11, 47] on div "Retail" at bounding box center [32, 42] width 60 height 15
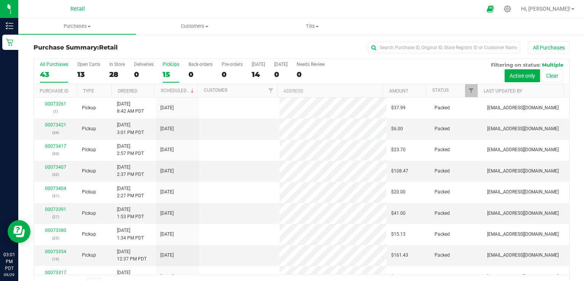
click at [174, 73] on div "15" at bounding box center [171, 74] width 17 height 9
click at [0, 0] on input "PickUps 15" at bounding box center [0, 0] width 0 height 0
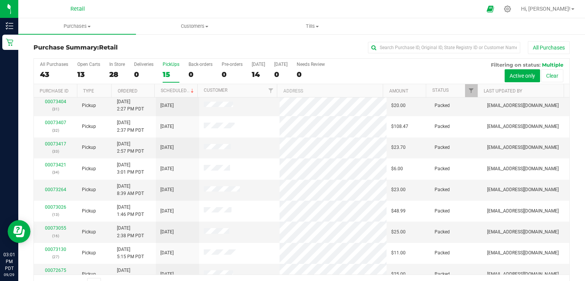
scroll to position [108, 0]
click at [169, 78] on div "15" at bounding box center [171, 74] width 17 height 9
click at [0, 0] on input "PickUps 15" at bounding box center [0, 0] width 0 height 0
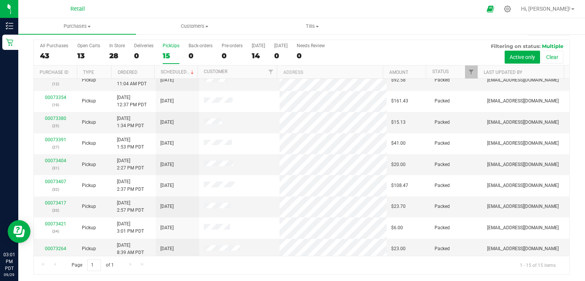
scroll to position [0, 0]
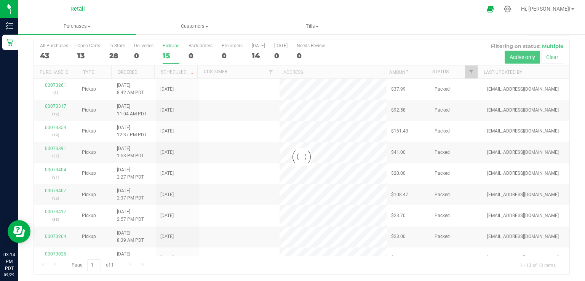
click at [165, 59] on div "15" at bounding box center [171, 55] width 17 height 9
click at [0, 0] on input "PickUps 15" at bounding box center [0, 0] width 0 height 0
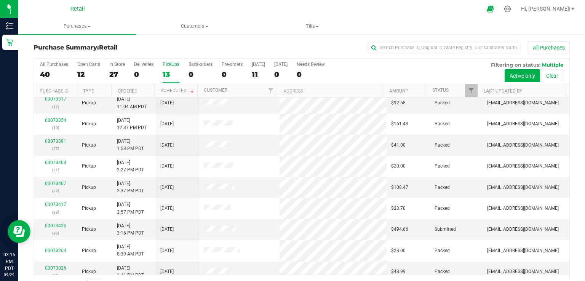
scroll to position [28, 0]
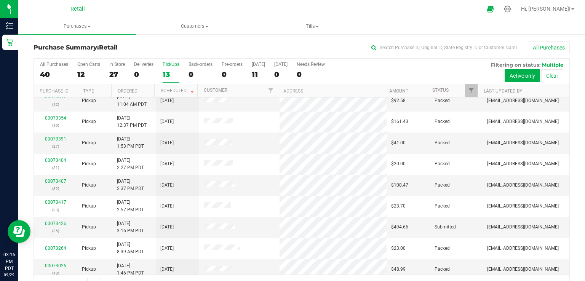
click at [165, 73] on div "13" at bounding box center [171, 74] width 17 height 9
click at [0, 0] on input "PickUps 13" at bounding box center [0, 0] width 0 height 0
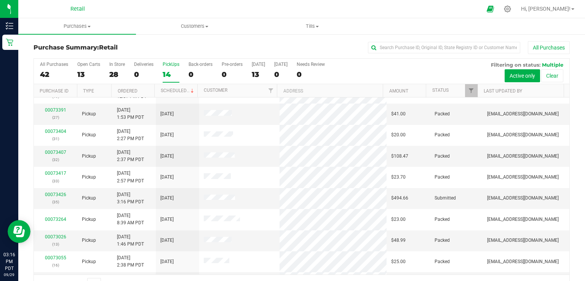
scroll to position [72, 0]
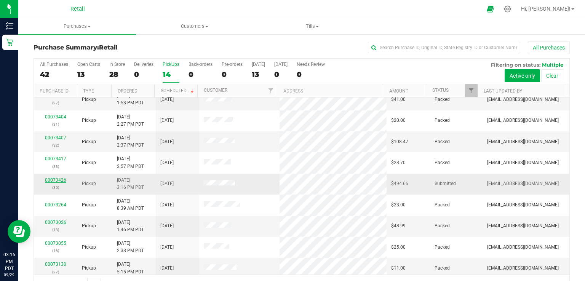
click at [53, 181] on link "00073426" at bounding box center [55, 179] width 21 height 5
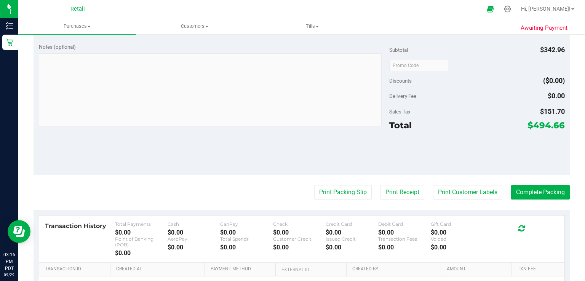
scroll to position [461, 0]
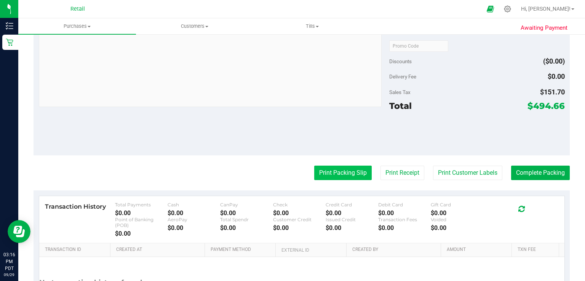
click at [334, 175] on button "Print Packing Slip" at bounding box center [343, 173] width 58 height 14
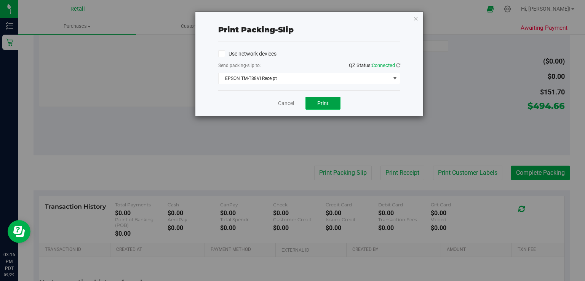
click at [320, 107] on button "Print" at bounding box center [322, 103] width 35 height 13
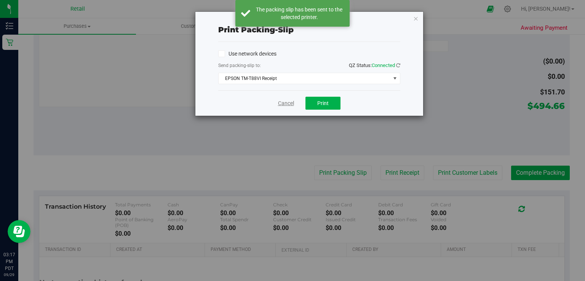
click at [286, 105] on link "Cancel" at bounding box center [286, 103] width 16 height 8
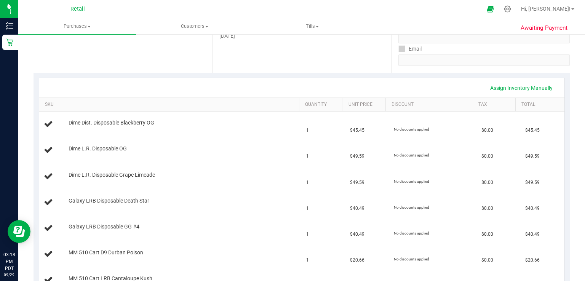
scroll to position [131, 0]
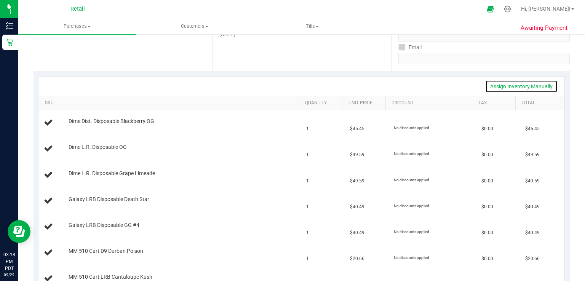
click at [536, 86] on link "Assign Inventory Manually" at bounding box center [521, 86] width 72 height 13
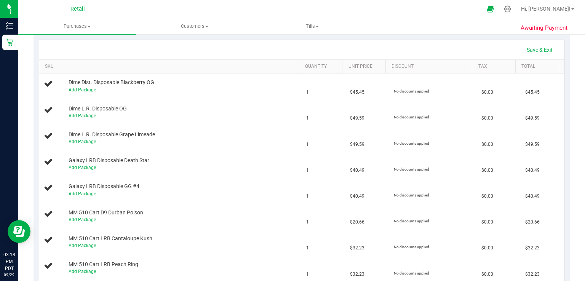
scroll to position [153, 0]
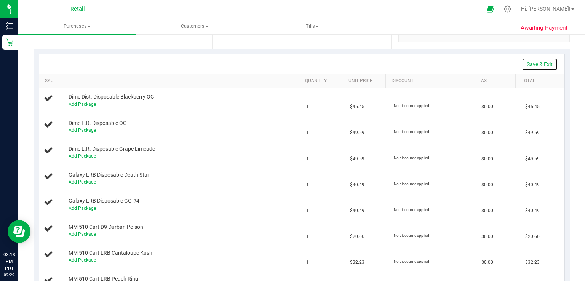
click at [536, 66] on link "Save & Exit" at bounding box center [540, 64] width 36 height 13
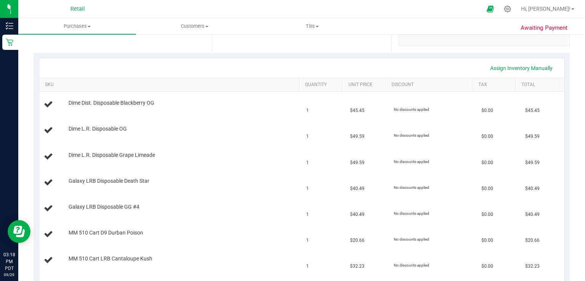
scroll to position [145, 0]
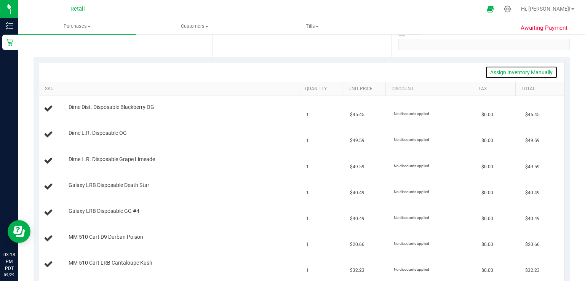
click at [527, 70] on link "Assign Inventory Manually" at bounding box center [521, 72] width 72 height 13
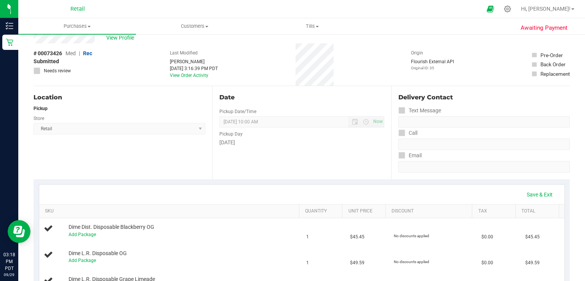
scroll to position [0, 0]
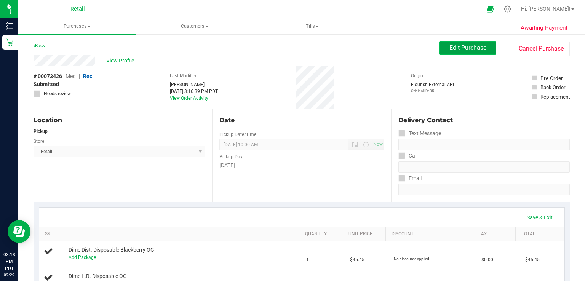
click at [465, 42] on button "Edit Purchase" at bounding box center [467, 48] width 57 height 14
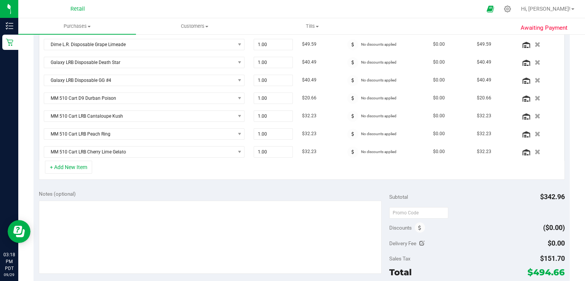
scroll to position [242, 0]
click at [534, 149] on icon "button" at bounding box center [537, 151] width 6 height 6
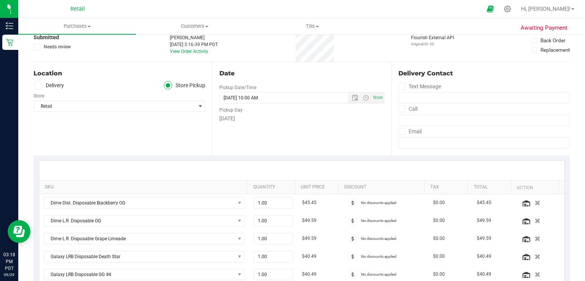
scroll to position [0, 0]
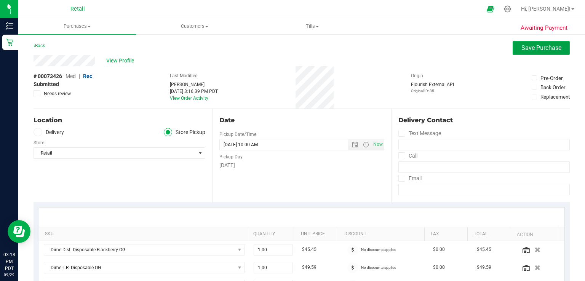
click at [541, 47] on span "Save Purchase" at bounding box center [541, 47] width 40 height 7
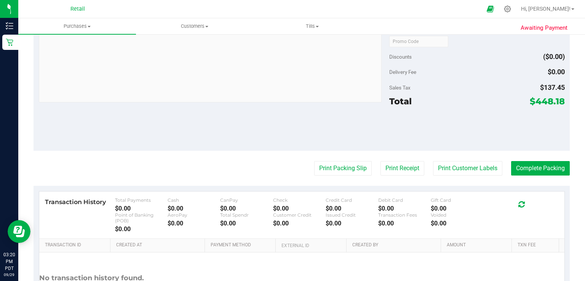
scroll to position [586, 0]
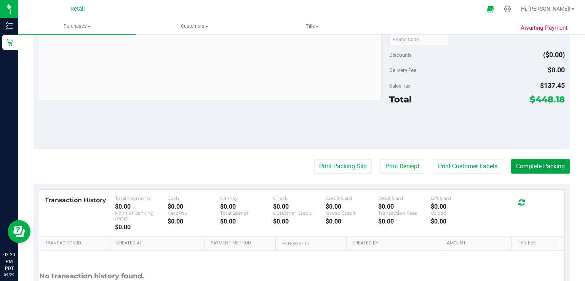
click at [557, 161] on button "Complete Packing" at bounding box center [540, 166] width 59 height 14
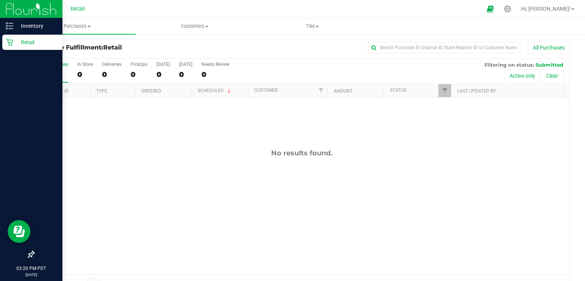
click at [12, 45] on icon at bounding box center [10, 42] width 8 height 8
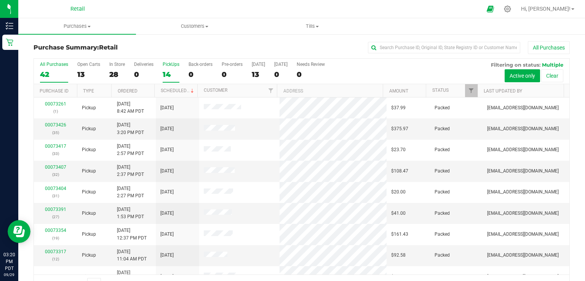
click at [170, 69] on label "PickUps 14" at bounding box center [171, 72] width 17 height 21
click at [0, 0] on input "PickUps 14" at bounding box center [0, 0] width 0 height 0
click at [171, 79] on label "PickUps 14" at bounding box center [171, 72] width 17 height 21
click at [0, 0] on input "PickUps 14" at bounding box center [0, 0] width 0 height 0
click at [175, 76] on div "12" at bounding box center [171, 74] width 17 height 9
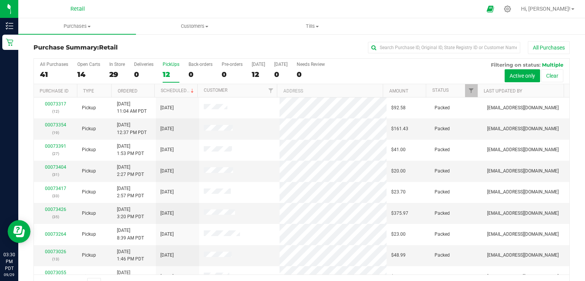
click at [0, 0] on input "PickUps 12" at bounding box center [0, 0] width 0 height 0
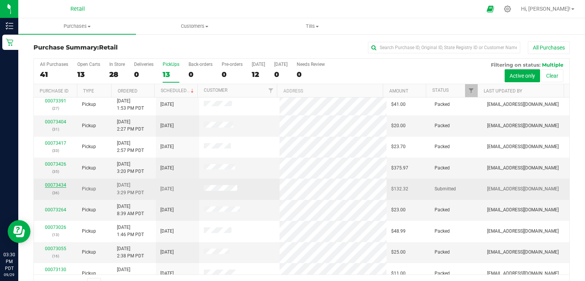
click at [53, 182] on link "00073434" at bounding box center [55, 184] width 21 height 5
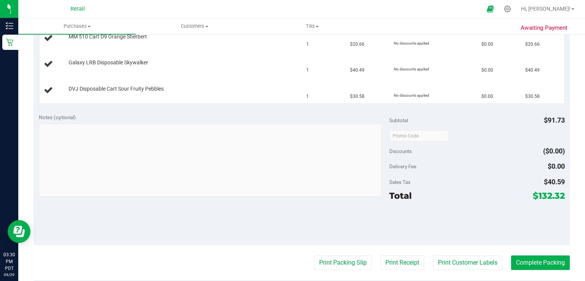
scroll to position [264, 0]
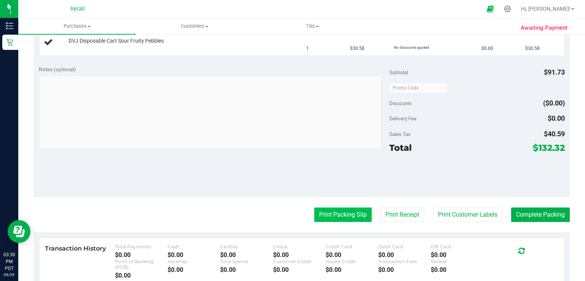
click at [337, 219] on button "Print Packing Slip" at bounding box center [343, 215] width 58 height 14
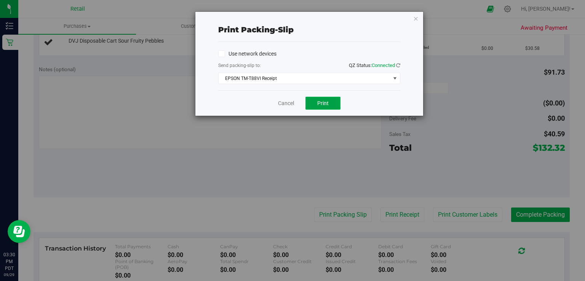
click at [321, 107] on button "Print" at bounding box center [322, 103] width 35 height 13
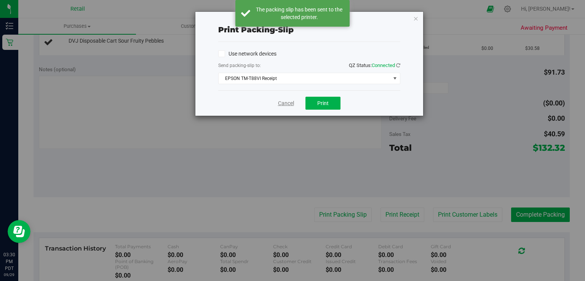
click at [280, 100] on link "Cancel" at bounding box center [286, 103] width 16 height 8
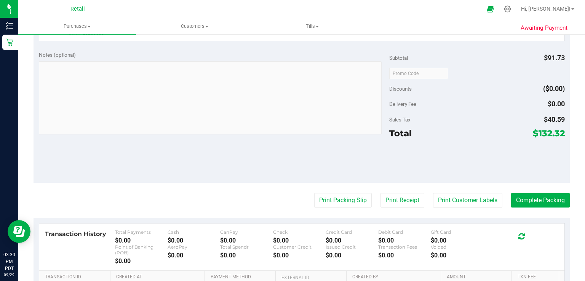
scroll to position [332, 0]
click at [543, 196] on button "Complete Packing" at bounding box center [540, 200] width 59 height 14
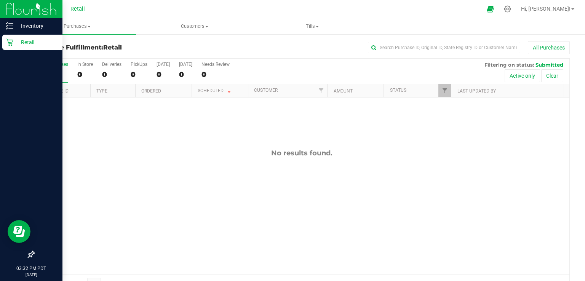
click at [12, 41] on icon at bounding box center [10, 42] width 8 height 8
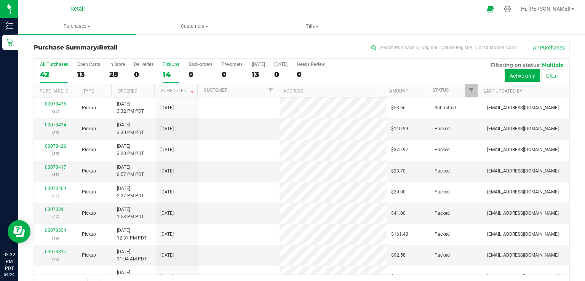
click at [172, 70] on div "14" at bounding box center [171, 74] width 17 height 9
click at [0, 0] on input "PickUps 14" at bounding box center [0, 0] width 0 height 0
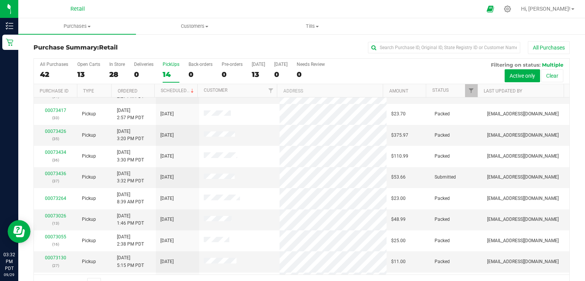
scroll to position [80, 0]
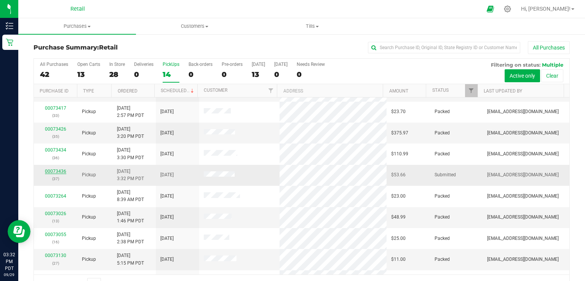
click at [51, 169] on link "00073436" at bounding box center [55, 171] width 21 height 5
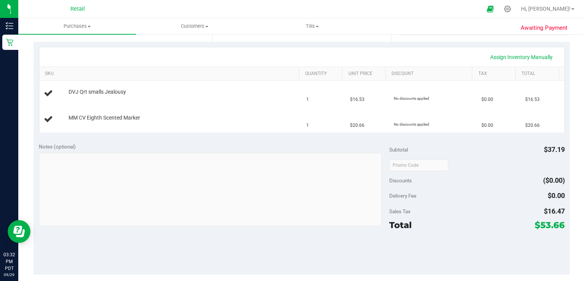
scroll to position [210, 0]
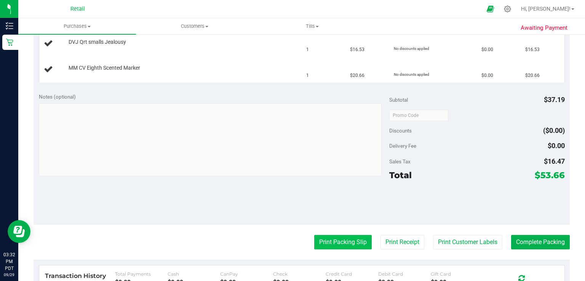
click at [343, 243] on button "Print Packing Slip" at bounding box center [343, 242] width 58 height 14
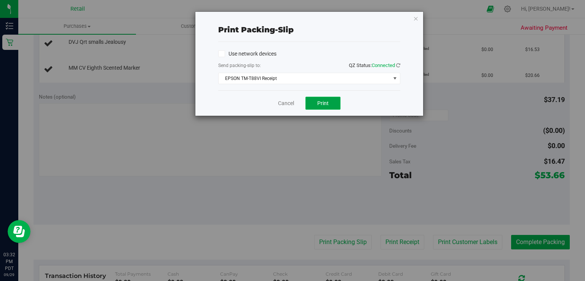
click at [328, 105] on span "Print" at bounding box center [322, 103] width 11 height 6
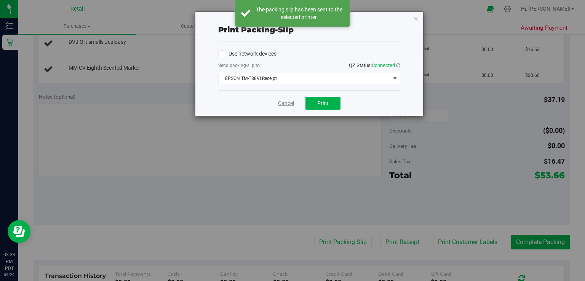
click at [284, 105] on link "Cancel" at bounding box center [286, 103] width 16 height 8
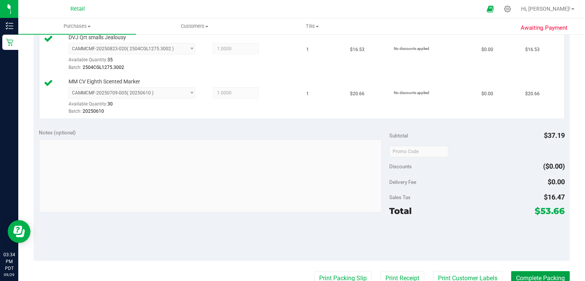
click at [539, 275] on button "Complete Packing" at bounding box center [540, 278] width 59 height 14
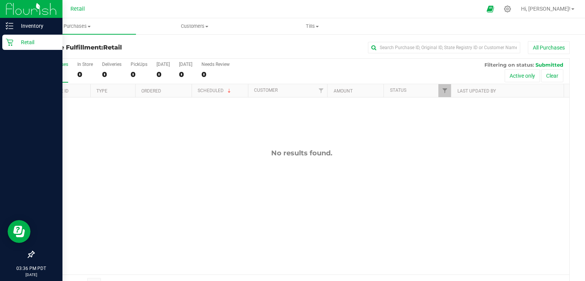
click at [0, 45] on link "Retail" at bounding box center [31, 43] width 62 height 16
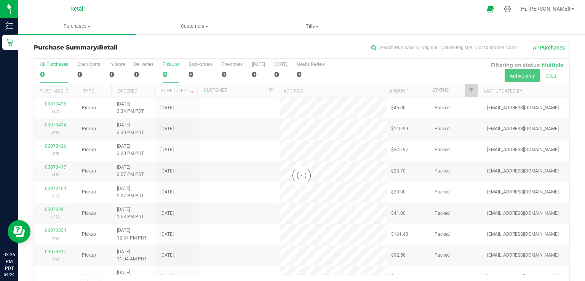
click at [167, 76] on div "0" at bounding box center [171, 74] width 17 height 9
click at [0, 0] on input "PickUps 0" at bounding box center [0, 0] width 0 height 0
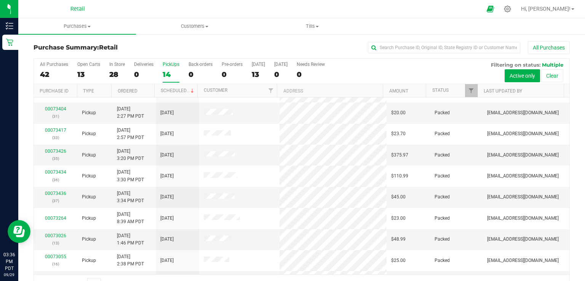
scroll to position [61, 0]
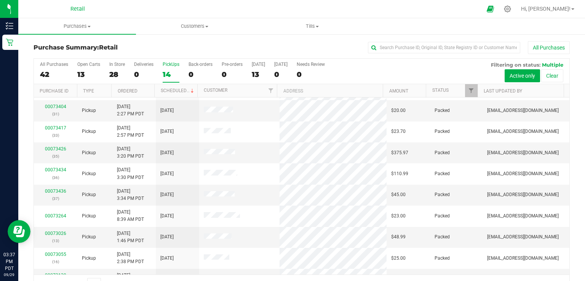
click at [166, 72] on div "14" at bounding box center [171, 74] width 17 height 9
click at [0, 0] on input "PickUps 14" at bounding box center [0, 0] width 0 height 0
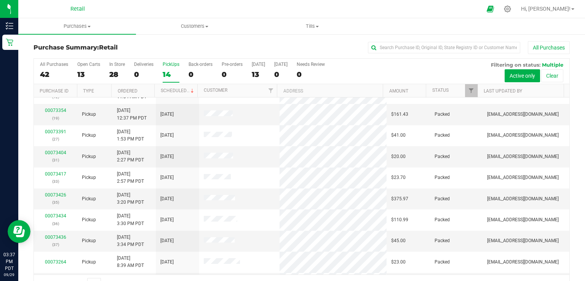
scroll to position [0, 0]
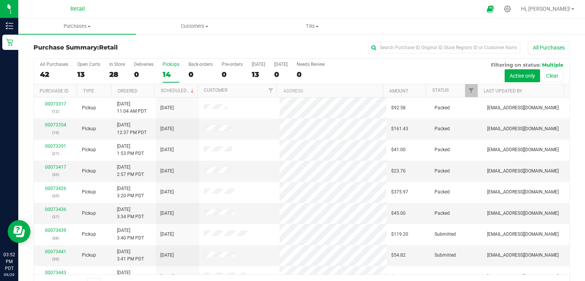
click at [164, 73] on div "14" at bounding box center [171, 74] width 17 height 9
click at [0, 0] on input "PickUps 14" at bounding box center [0, 0] width 0 height 0
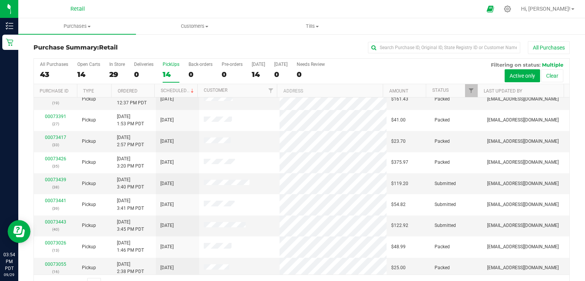
scroll to position [33, 0]
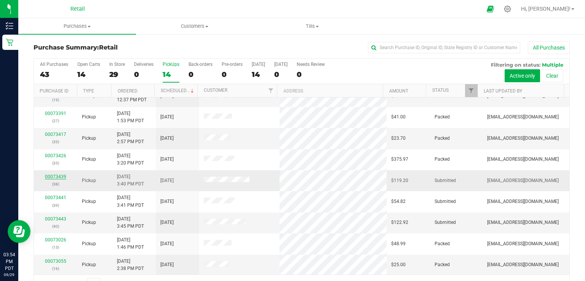
click at [57, 174] on link "00073439" at bounding box center [55, 176] width 21 height 5
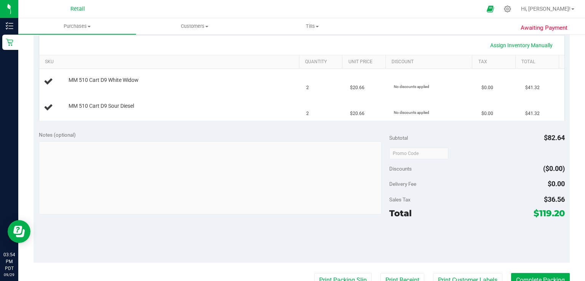
scroll to position [202, 0]
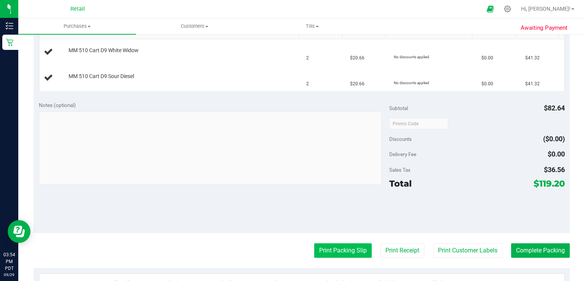
click at [338, 254] on button "Print Packing Slip" at bounding box center [343, 250] width 58 height 14
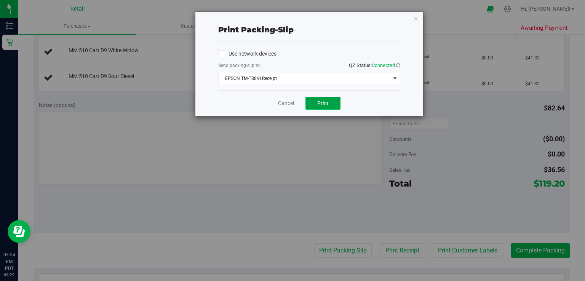
click at [318, 104] on span "Print" at bounding box center [322, 103] width 11 height 6
click at [285, 104] on link "Cancel" at bounding box center [286, 103] width 16 height 8
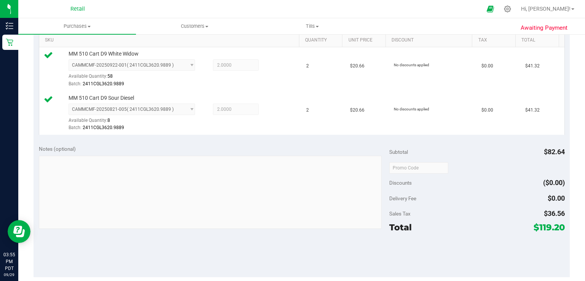
scroll to position [225, 0]
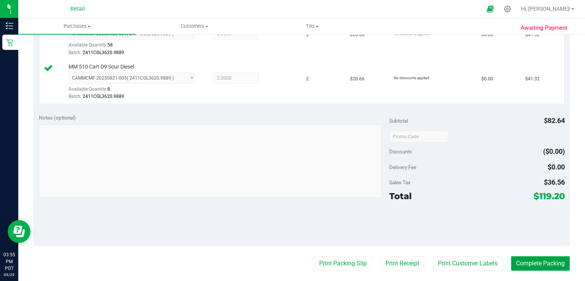
click at [545, 270] on button "Complete Packing" at bounding box center [540, 263] width 59 height 14
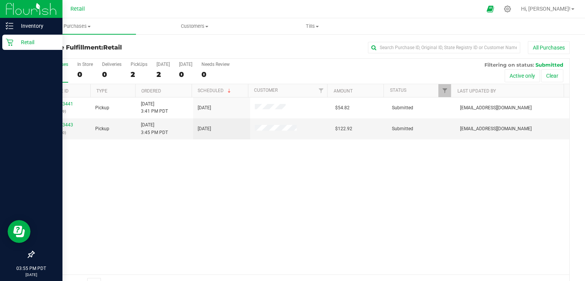
click at [11, 48] on div "Retail" at bounding box center [32, 42] width 60 height 15
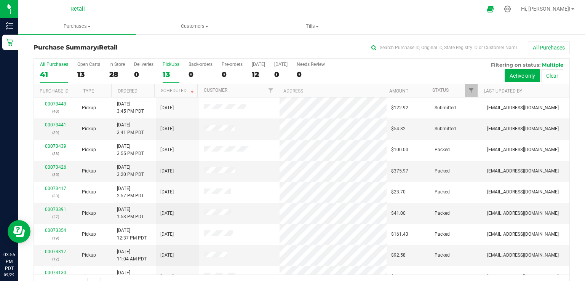
click at [171, 73] on div "13" at bounding box center [171, 74] width 17 height 9
click at [0, 0] on input "PickUps 13" at bounding box center [0, 0] width 0 height 0
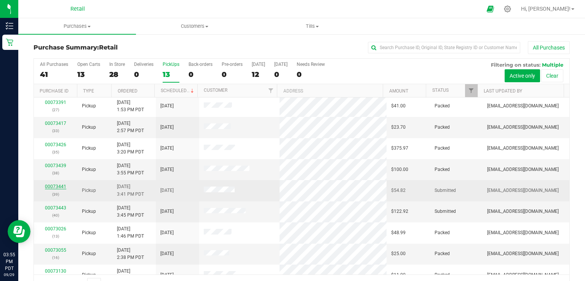
click at [49, 184] on link "00073441" at bounding box center [55, 186] width 21 height 5
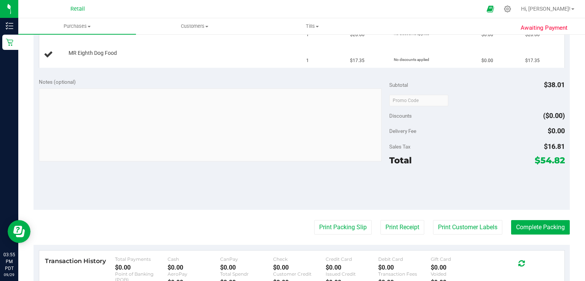
scroll to position [228, 0]
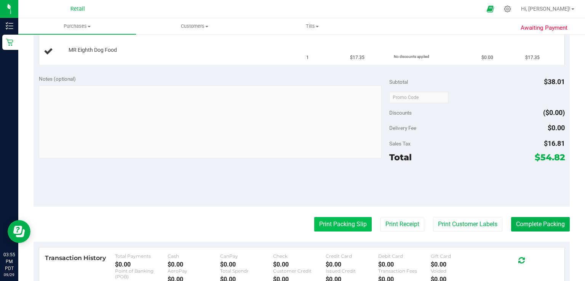
click at [334, 222] on button "Print Packing Slip" at bounding box center [343, 224] width 58 height 14
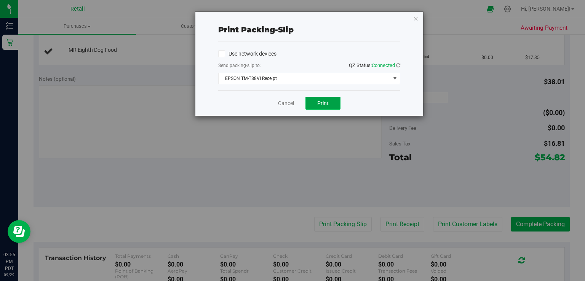
click at [326, 102] on span "Print" at bounding box center [322, 103] width 11 height 6
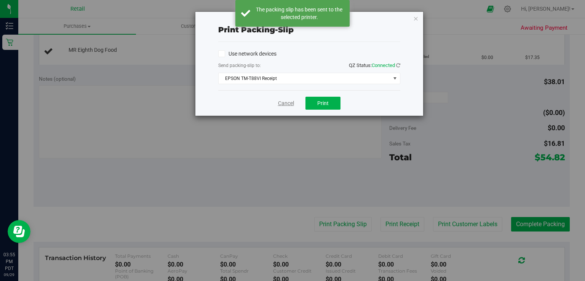
click at [283, 104] on link "Cancel" at bounding box center [286, 103] width 16 height 8
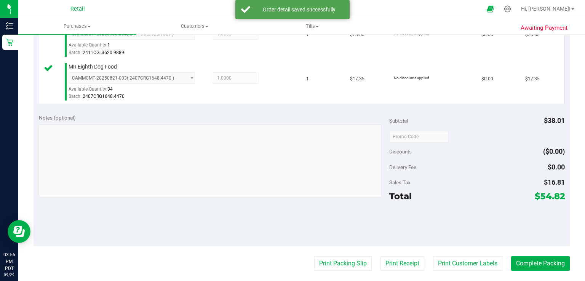
scroll to position [225, 0]
click at [537, 266] on button "Complete Packing" at bounding box center [540, 263] width 59 height 14
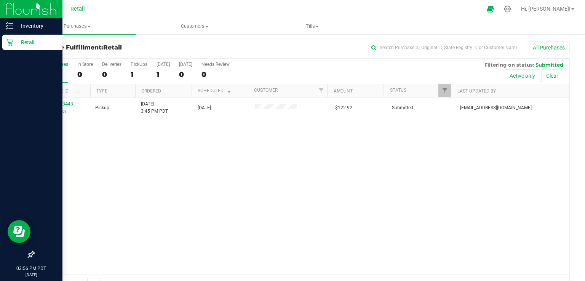
click at [13, 44] on icon at bounding box center [10, 42] width 8 height 8
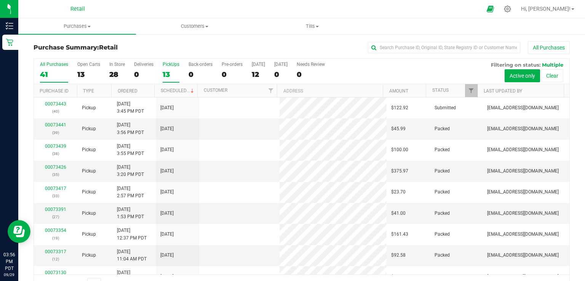
click at [171, 72] on div "13" at bounding box center [171, 74] width 17 height 9
click at [0, 0] on input "PickUps 13" at bounding box center [0, 0] width 0 height 0
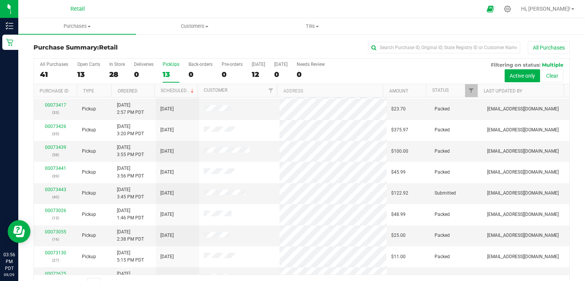
scroll to position [63, 0]
click at [59, 188] on link "00073443" at bounding box center [55, 188] width 21 height 5
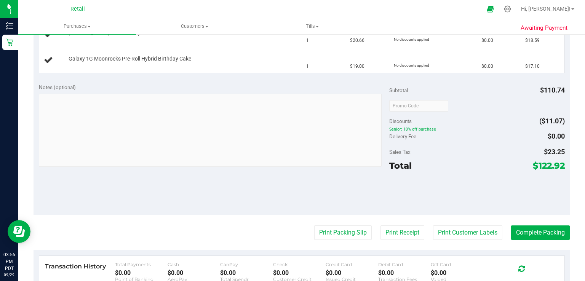
scroll to position [273, 0]
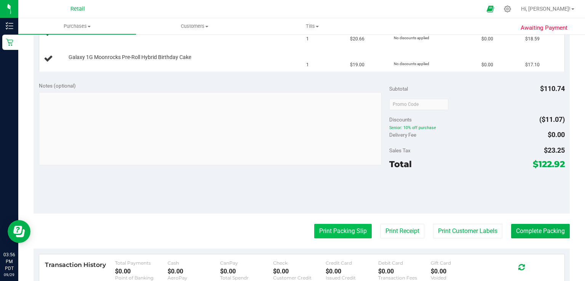
click at [333, 232] on button "Print Packing Slip" at bounding box center [343, 231] width 58 height 14
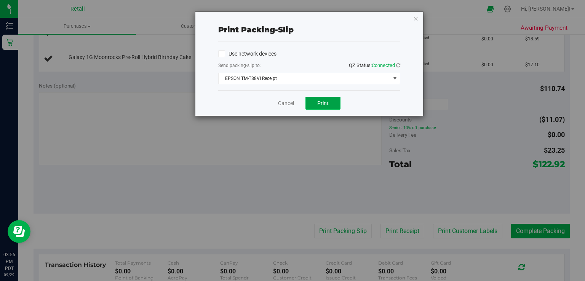
click at [328, 104] on span "Print" at bounding box center [322, 103] width 11 height 6
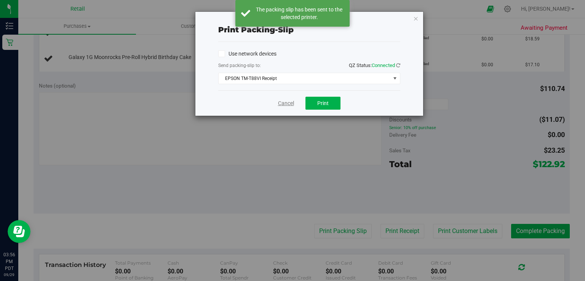
click at [288, 104] on link "Cancel" at bounding box center [286, 103] width 16 height 8
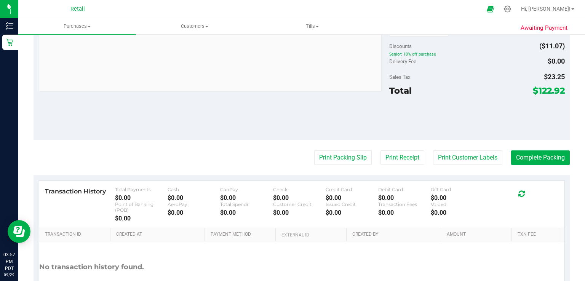
scroll to position [419, 0]
click at [550, 157] on button "Complete Packing" at bounding box center [540, 157] width 59 height 14
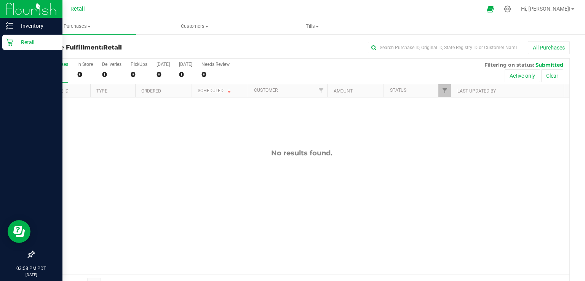
click at [14, 46] on p "Retail" at bounding box center [36, 42] width 46 height 9
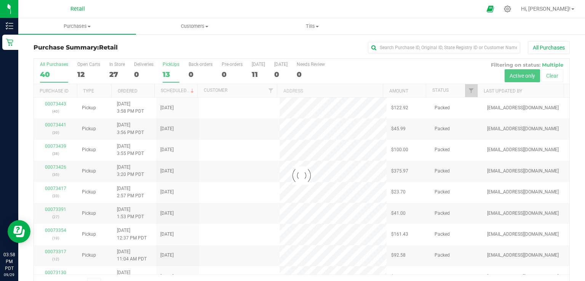
click at [176, 72] on div "13" at bounding box center [171, 74] width 17 height 9
click at [0, 0] on input "PickUps 13" at bounding box center [0, 0] width 0 height 0
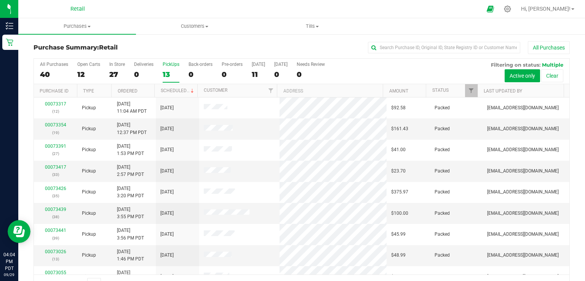
click at [164, 72] on div "13" at bounding box center [171, 74] width 17 height 9
click at [0, 0] on input "PickUps 13" at bounding box center [0, 0] width 0 height 0
